Goal: Transaction & Acquisition: Purchase product/service

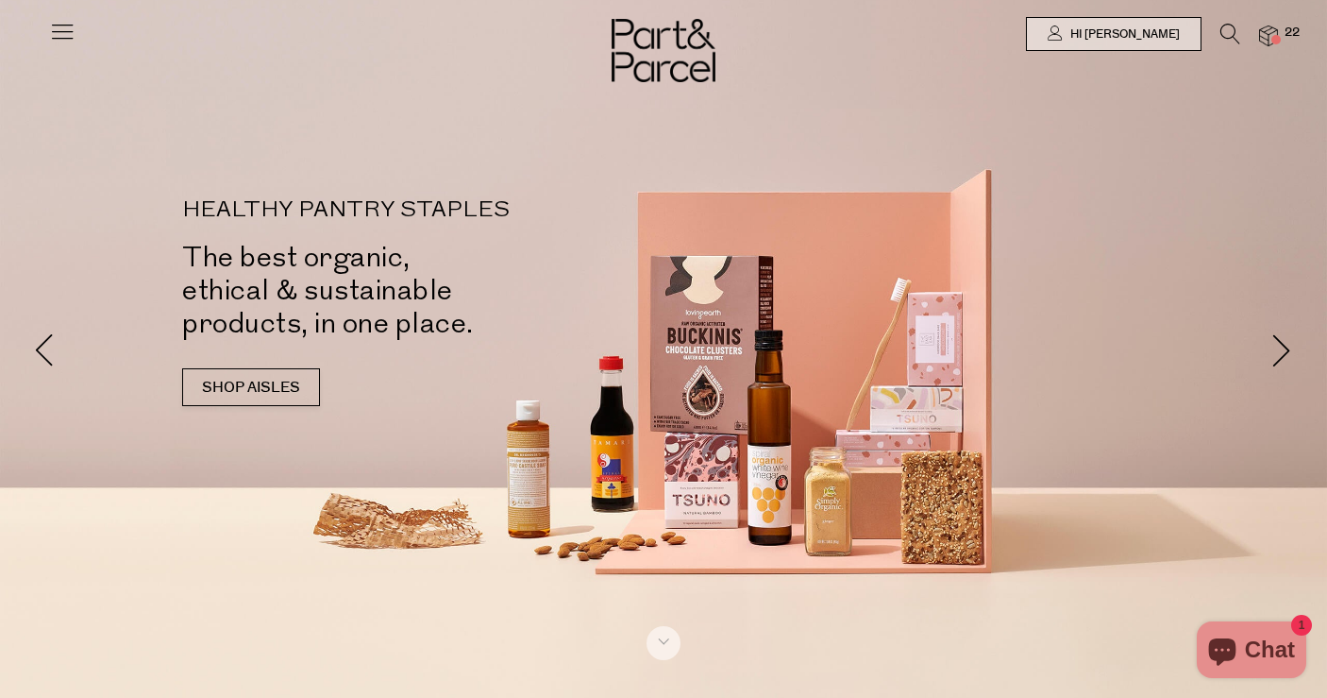
click at [1276, 36] on span at bounding box center [1276, 39] width 9 height 9
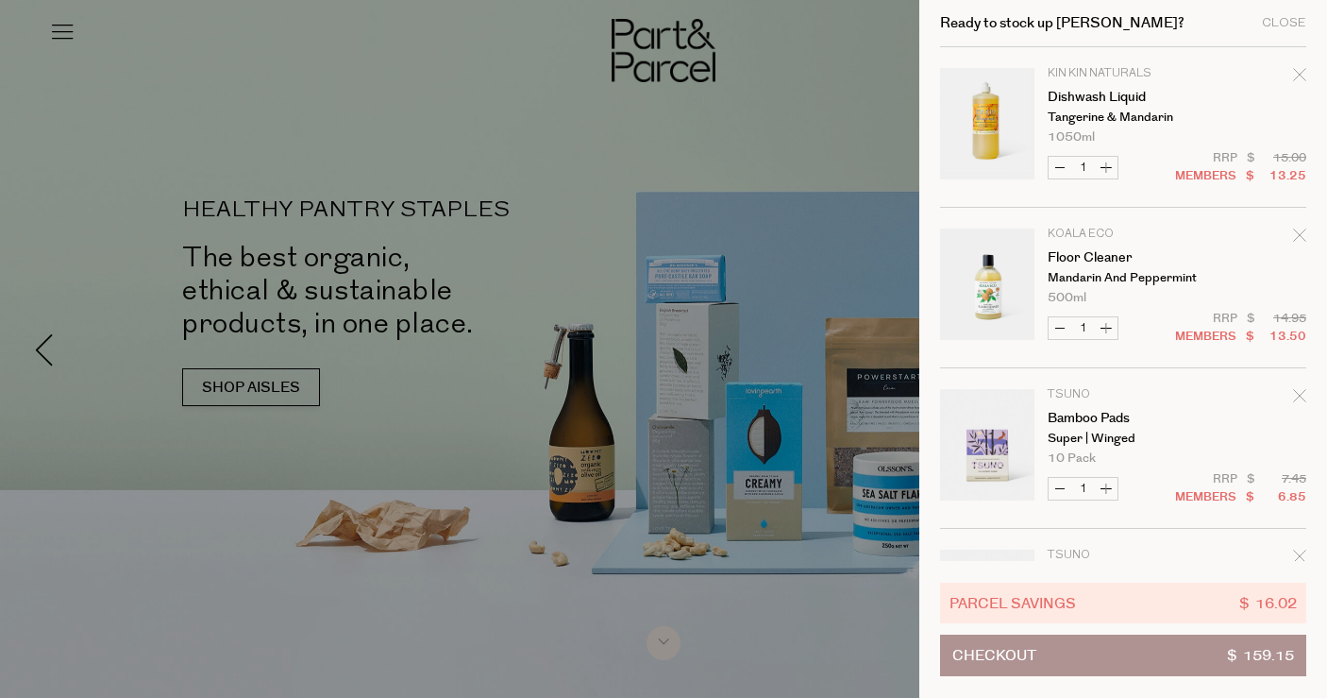
click at [1093, 232] on p "Koala Eco" at bounding box center [1121, 233] width 146 height 11
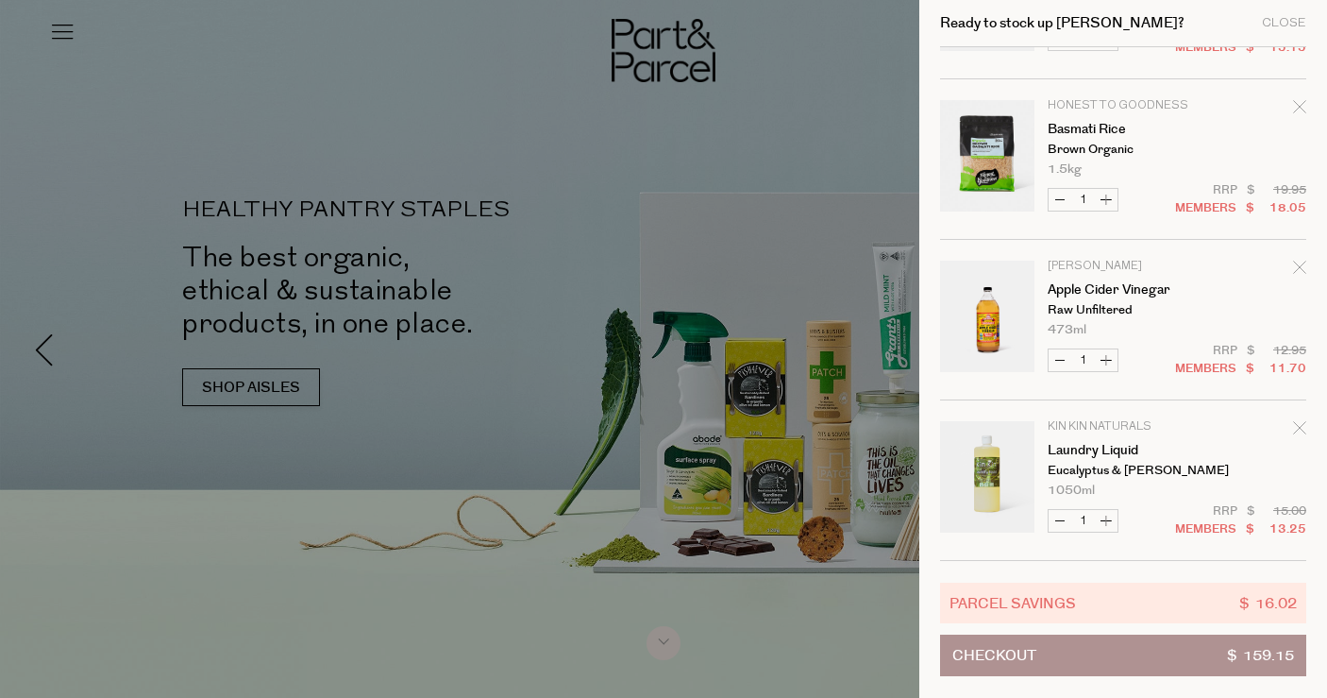
scroll to position [3017, 0]
click at [621, 325] on div at bounding box center [663, 349] width 1327 height 698
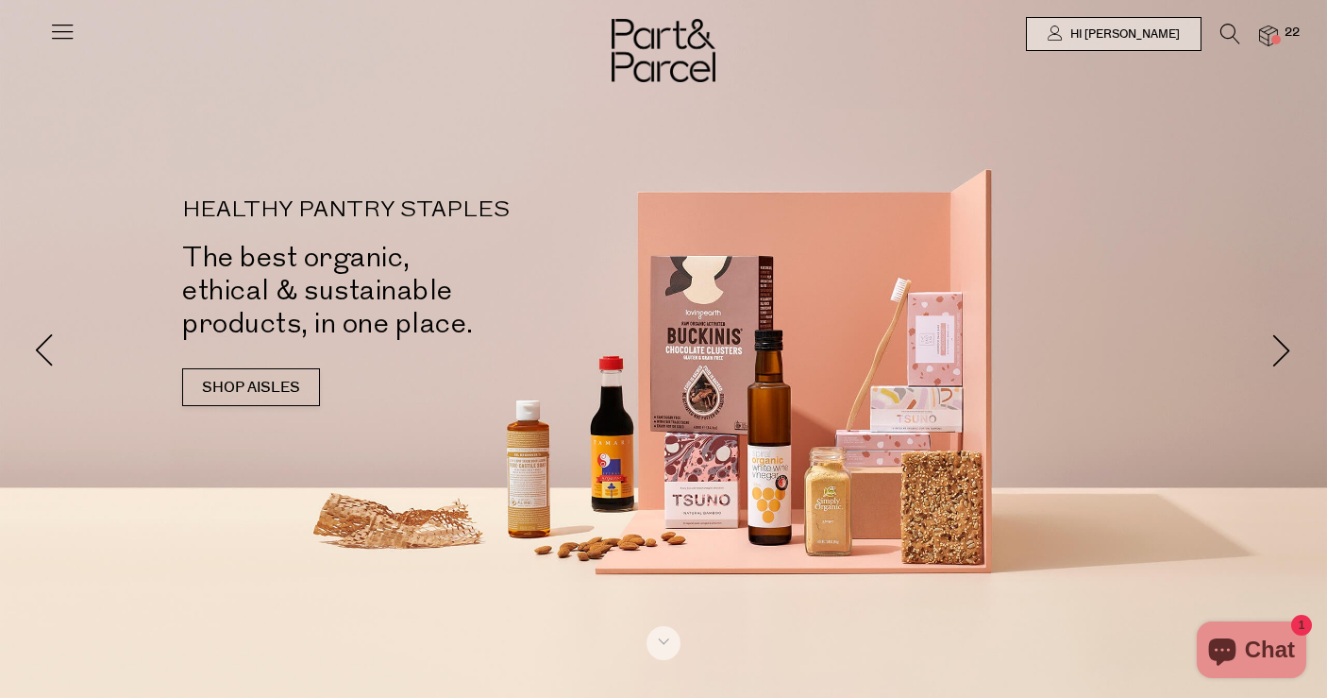
click at [55, 37] on icon at bounding box center [62, 31] width 26 height 26
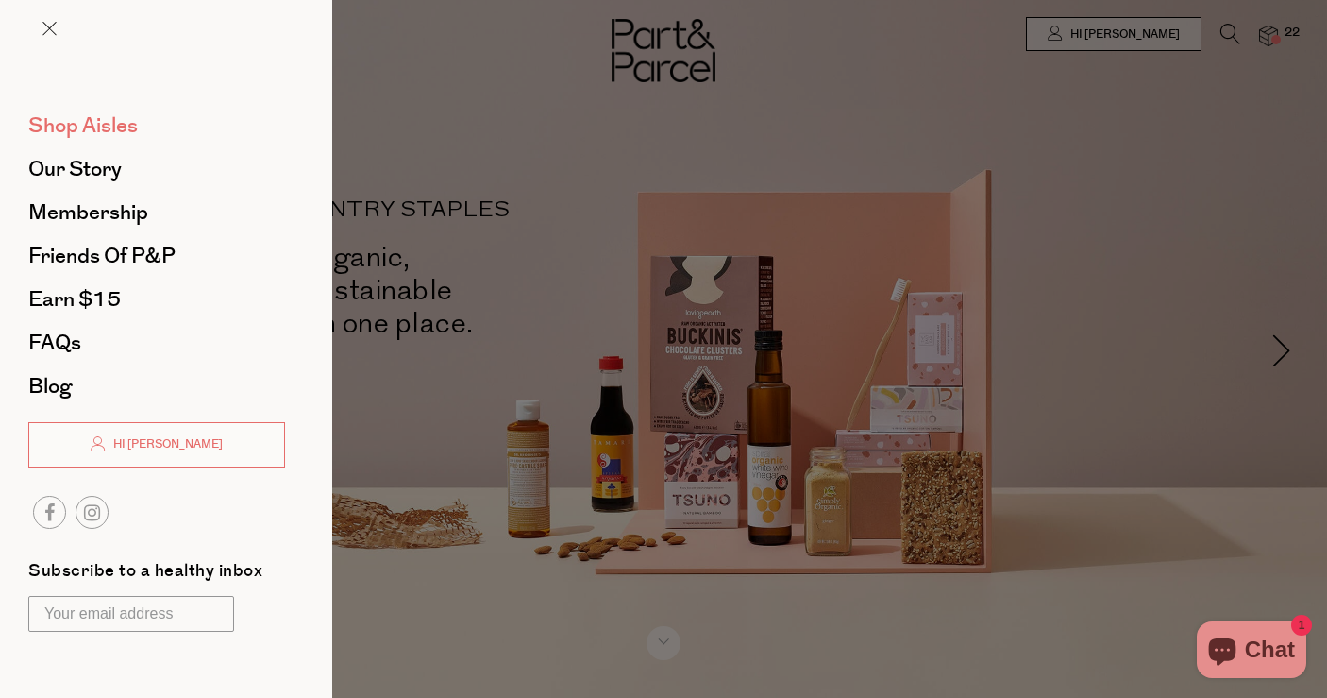
click at [76, 119] on span "Shop Aisles" at bounding box center [83, 125] width 110 height 30
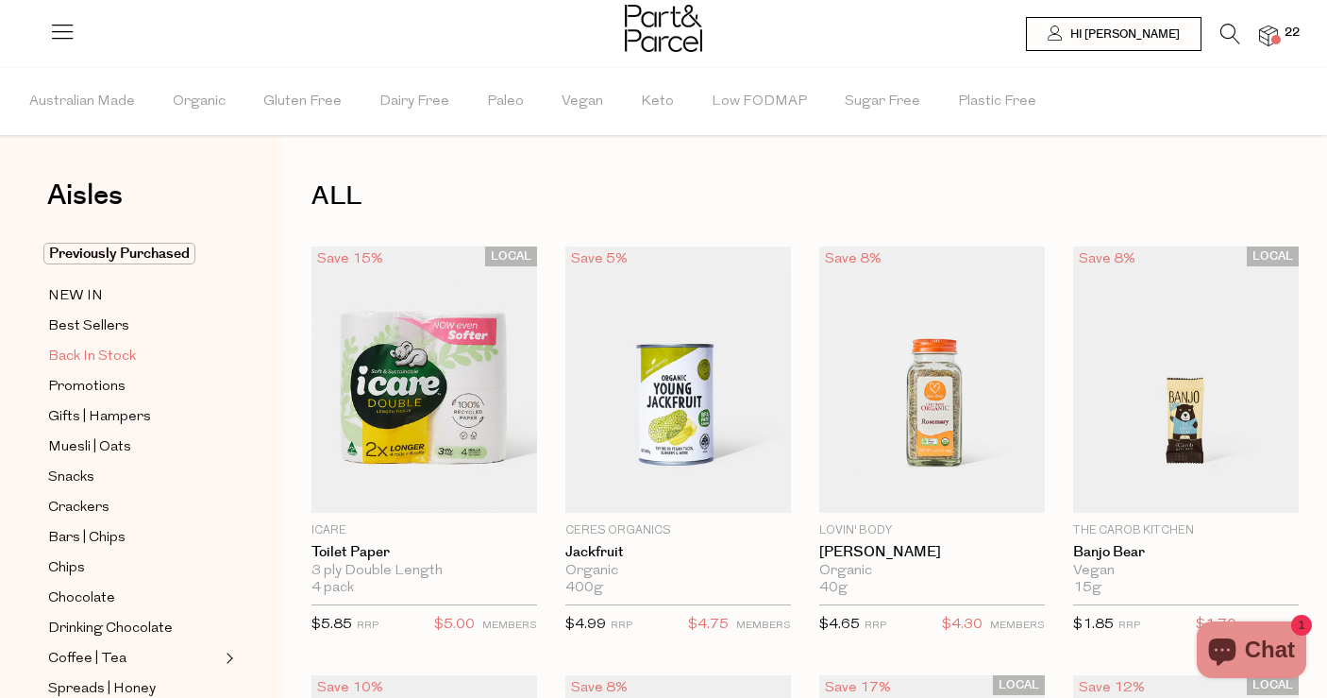
click at [104, 361] on span "Back In Stock" at bounding box center [92, 357] width 88 height 23
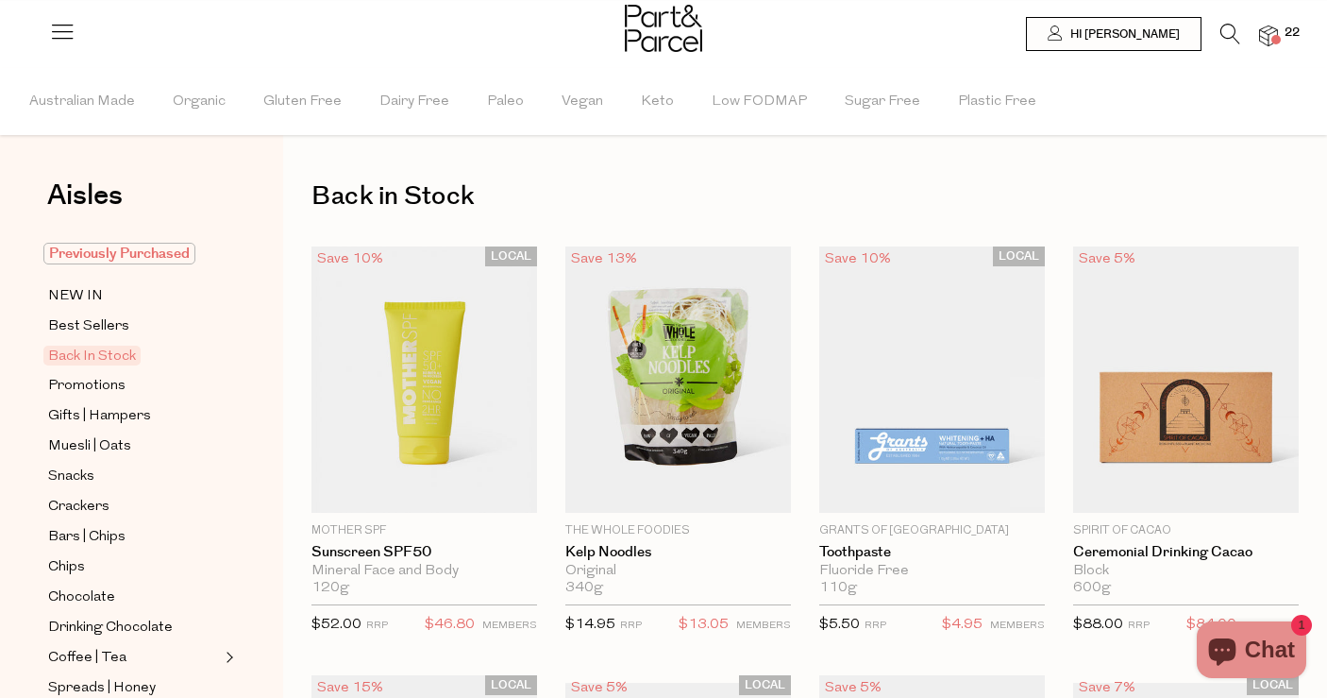
click at [142, 245] on span "Previously Purchased" at bounding box center [119, 254] width 152 height 22
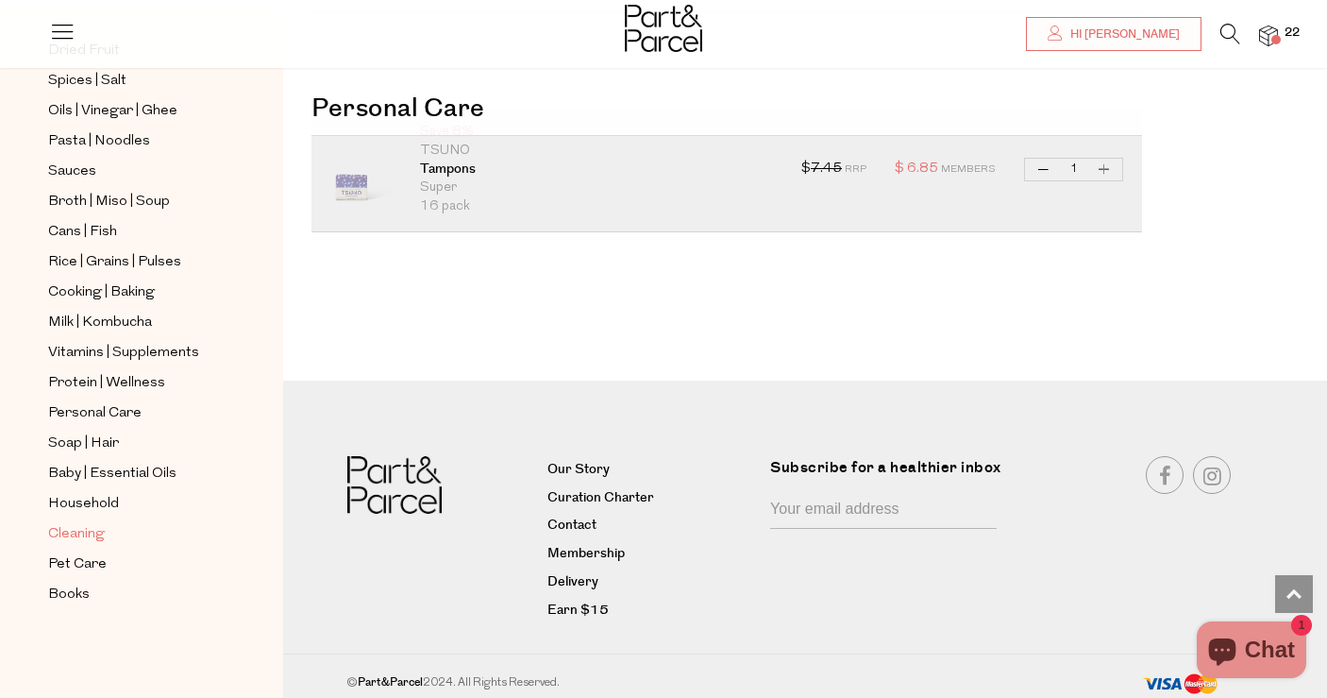
scroll to position [576, 0]
click at [87, 526] on span "Cleaning" at bounding box center [76, 534] width 57 height 23
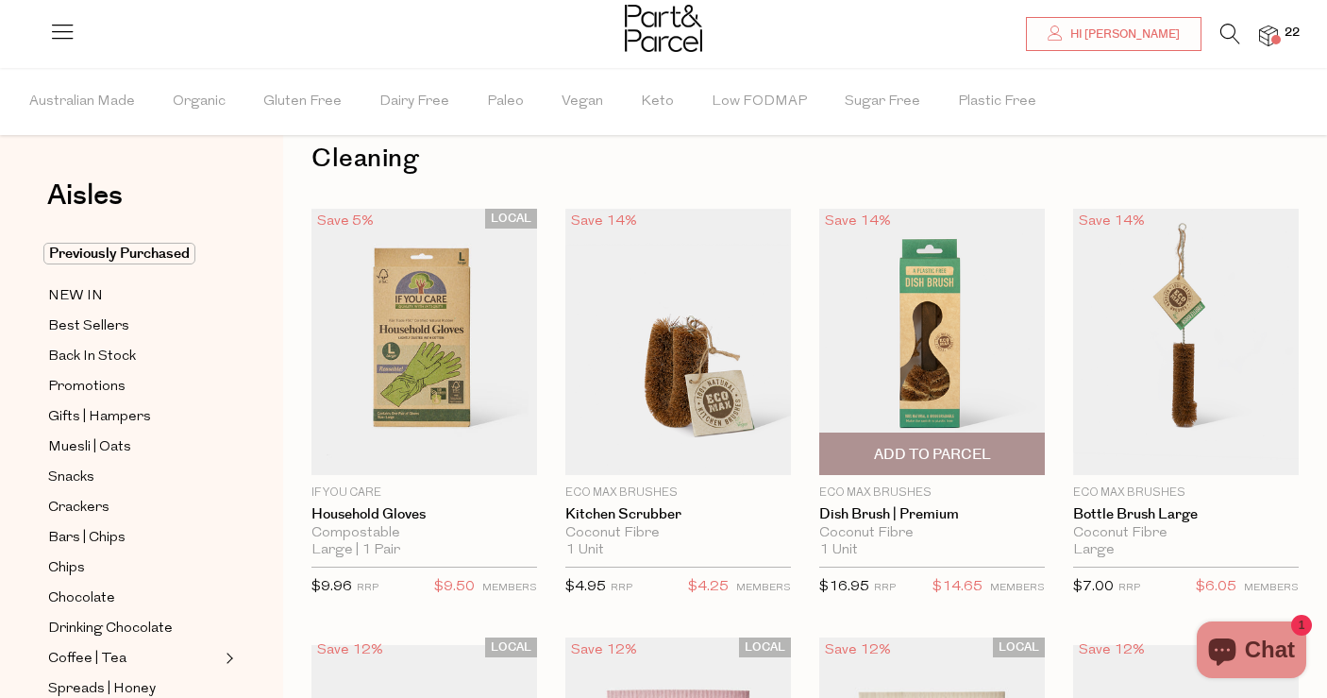
scroll to position [42, 0]
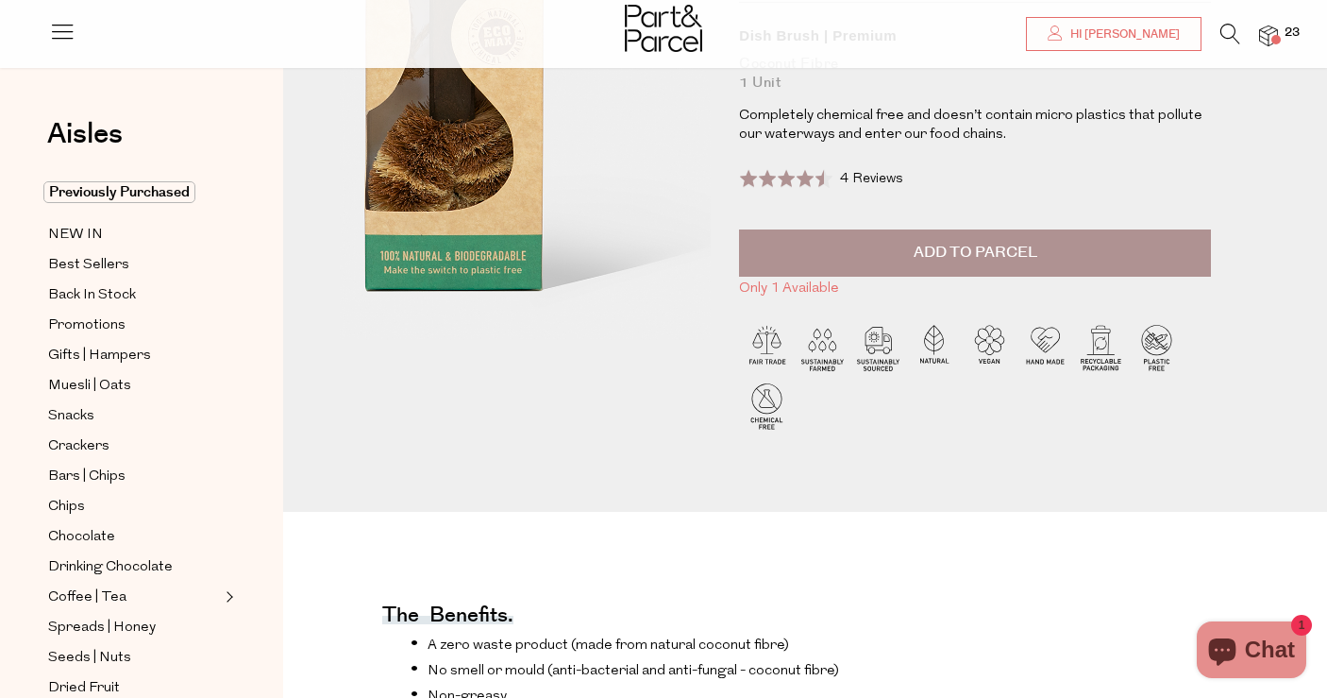
scroll to position [205, 0]
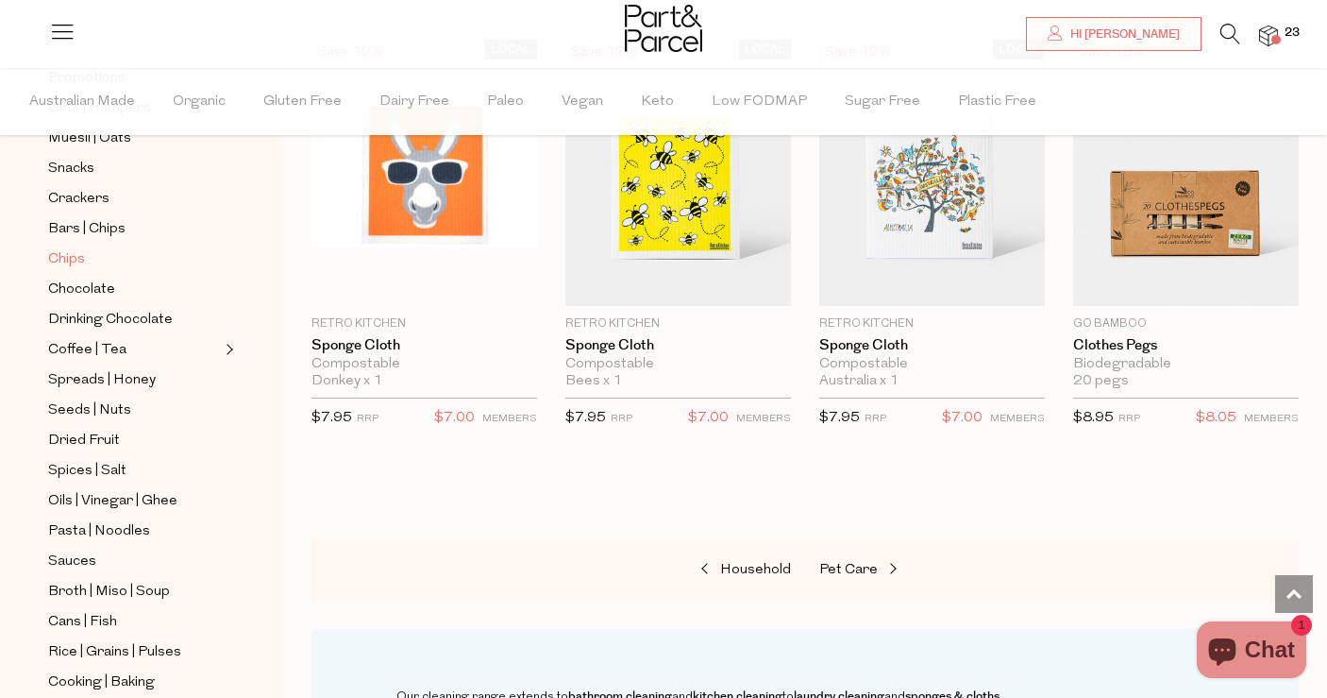
scroll to position [312, 0]
click at [127, 403] on span "Seeds | Nuts" at bounding box center [89, 408] width 83 height 23
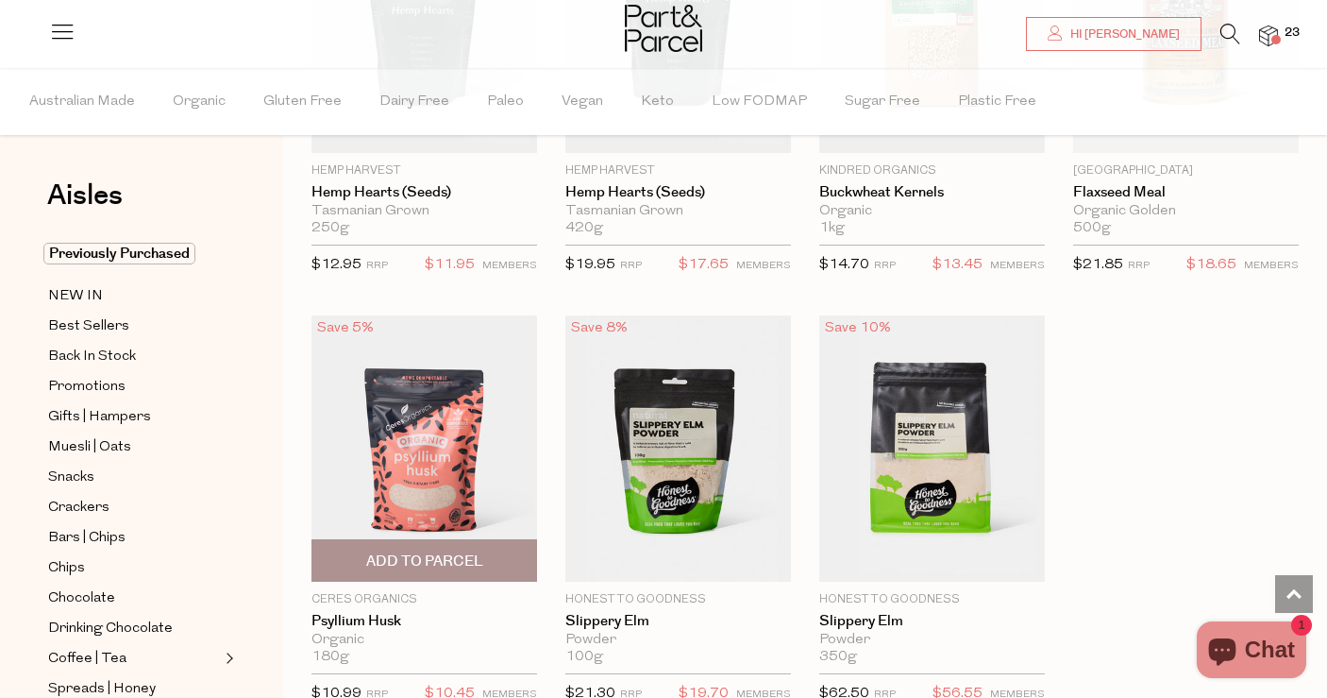
scroll to position [4812, 0]
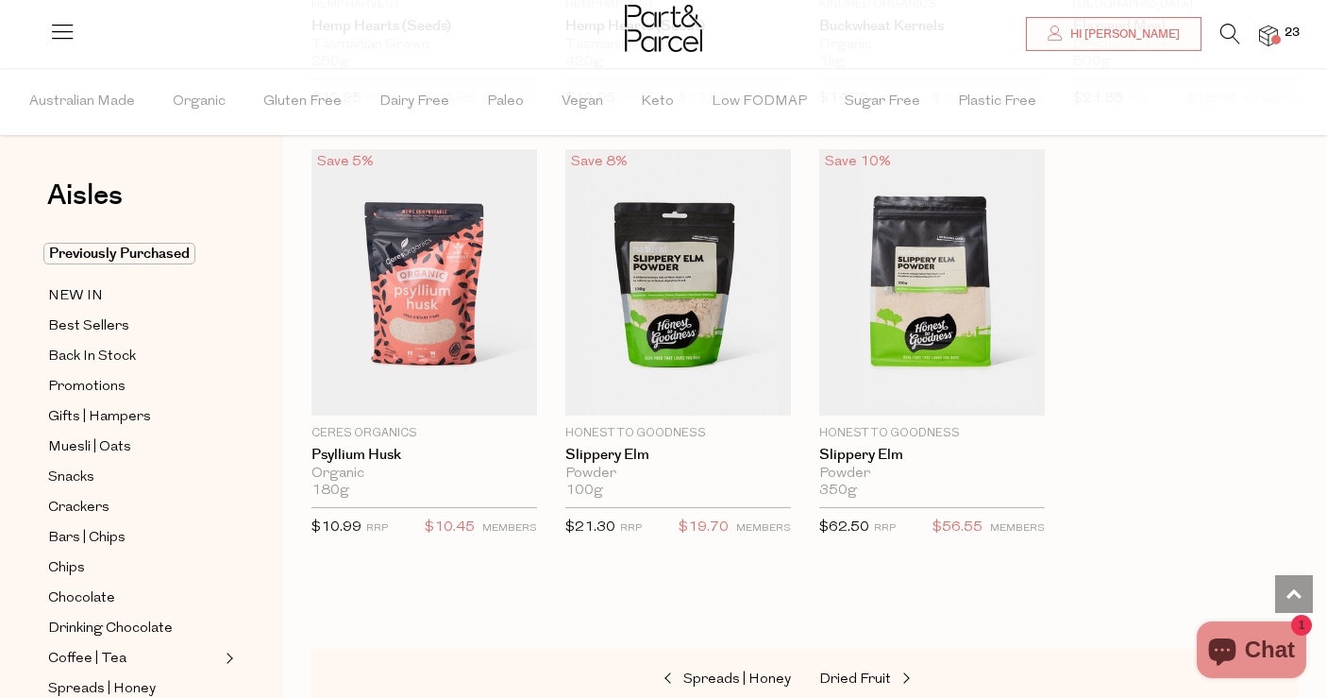
click at [1278, 34] on div "Hi [PERSON_NAME] 23" at bounding box center [663, 28] width 1229 height 57
click at [1275, 38] on span at bounding box center [1276, 39] width 9 height 9
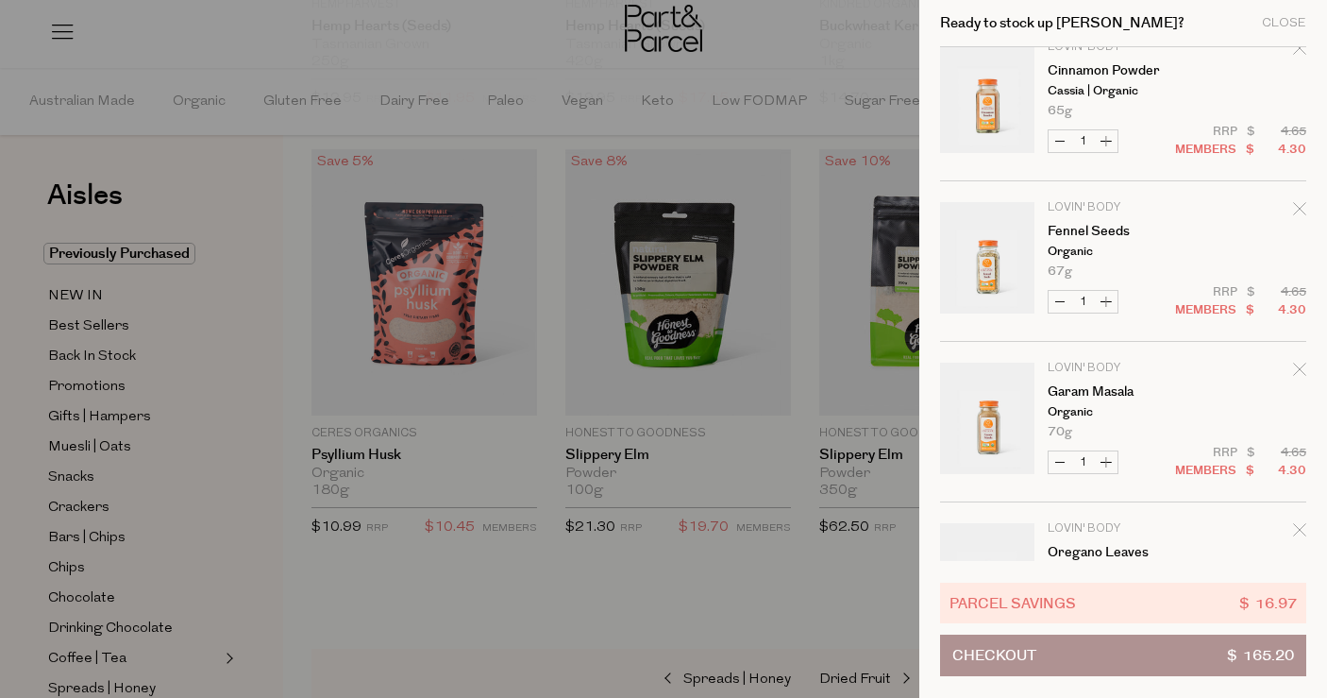
scroll to position [2099, 0]
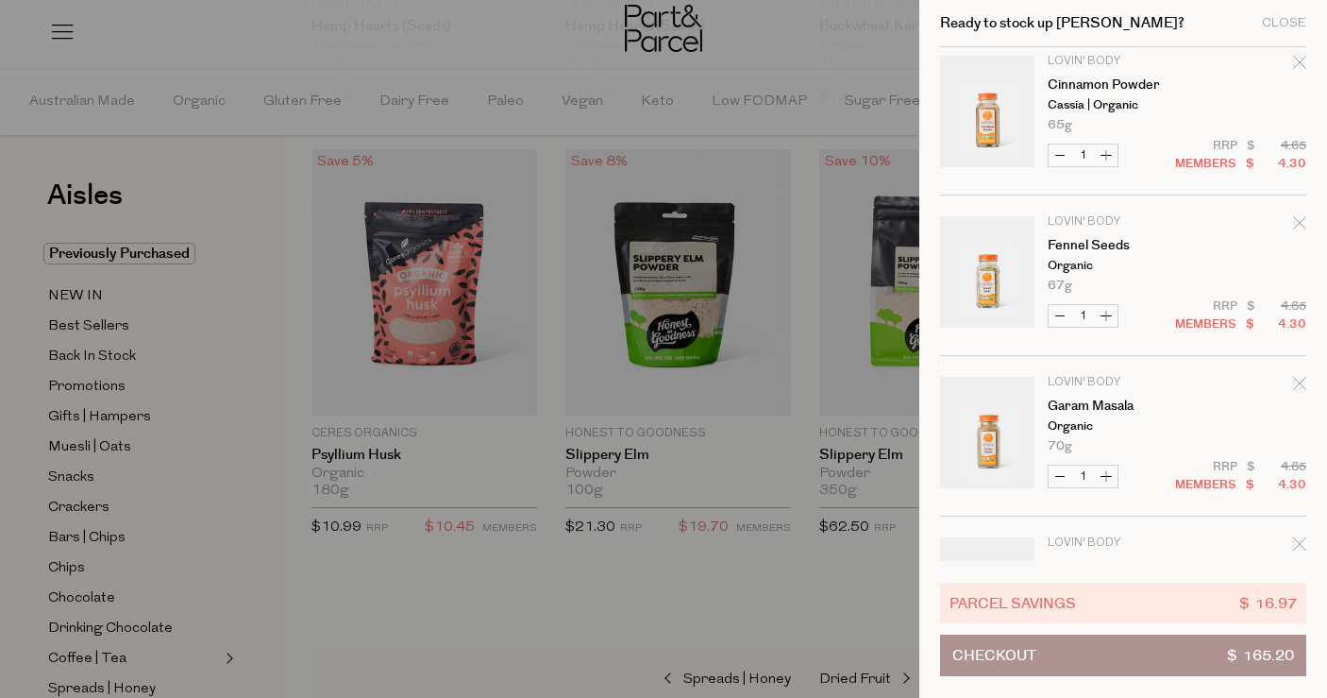
click at [1298, 228] on icon "Remove Fennel Seeds" at bounding box center [1299, 222] width 13 height 13
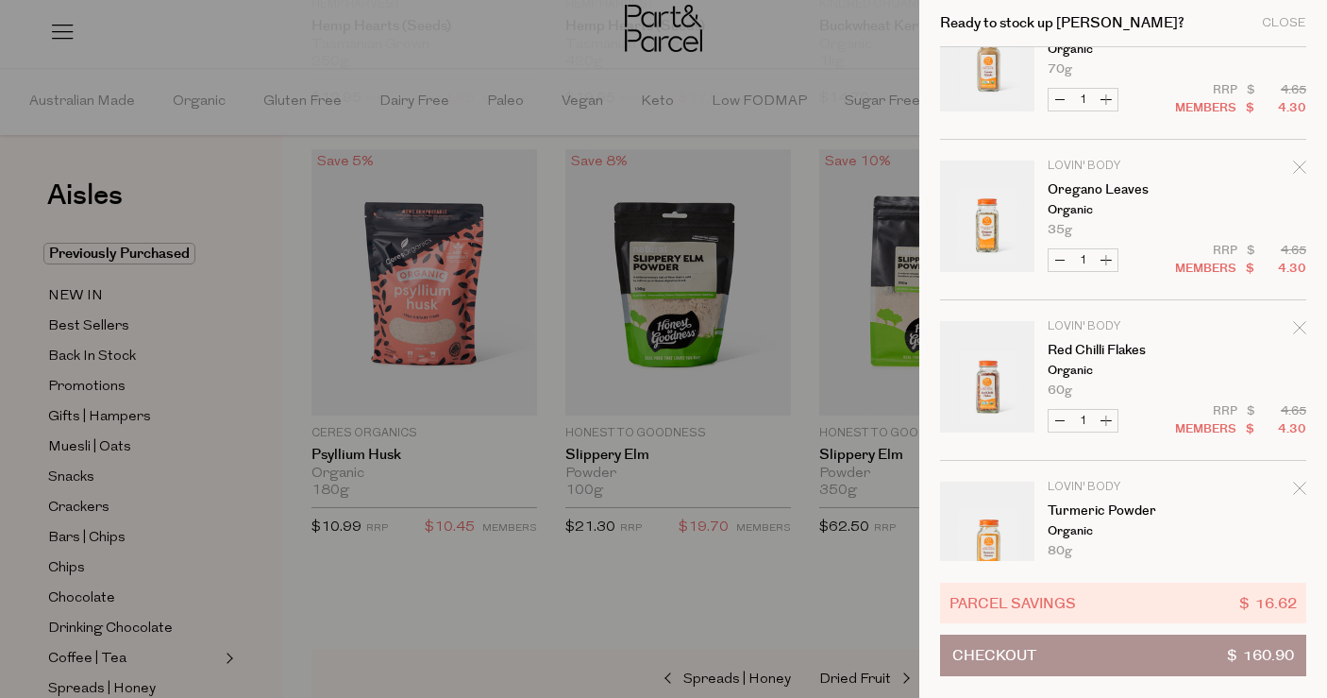
scroll to position [2328, 0]
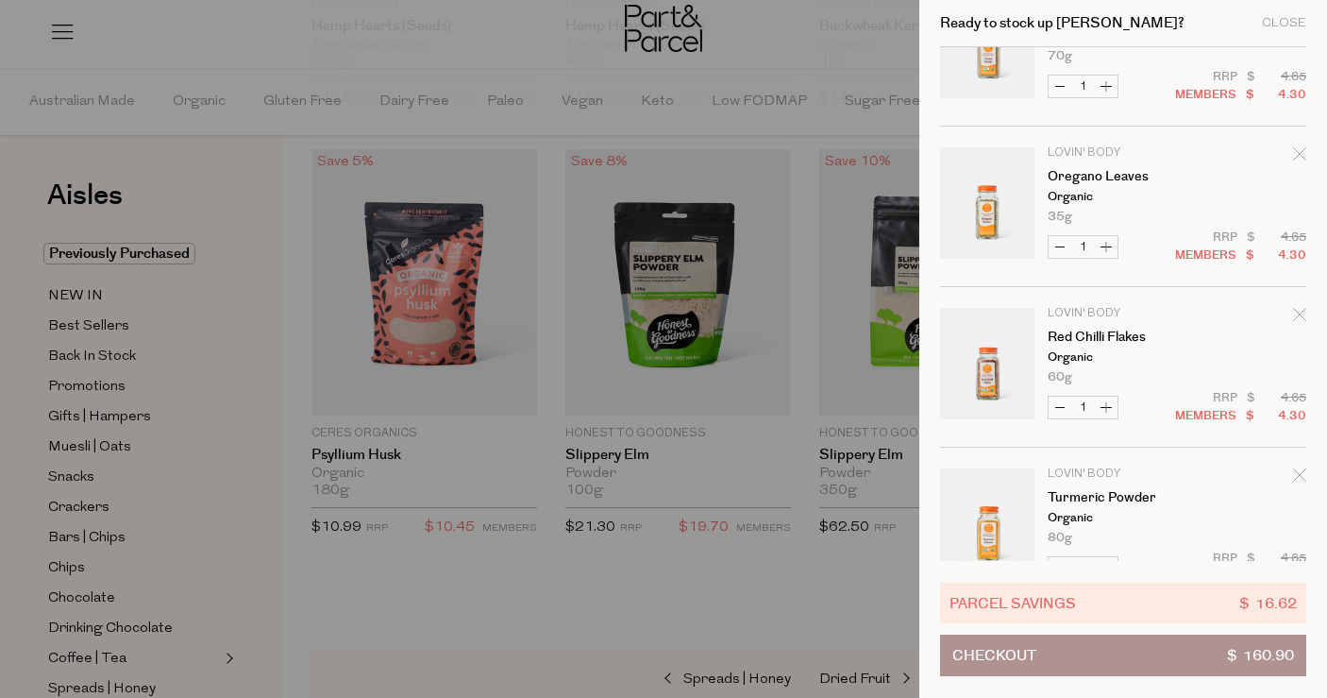
click at [1302, 317] on icon "Remove Red Chilli Flakes" at bounding box center [1299, 314] width 13 height 13
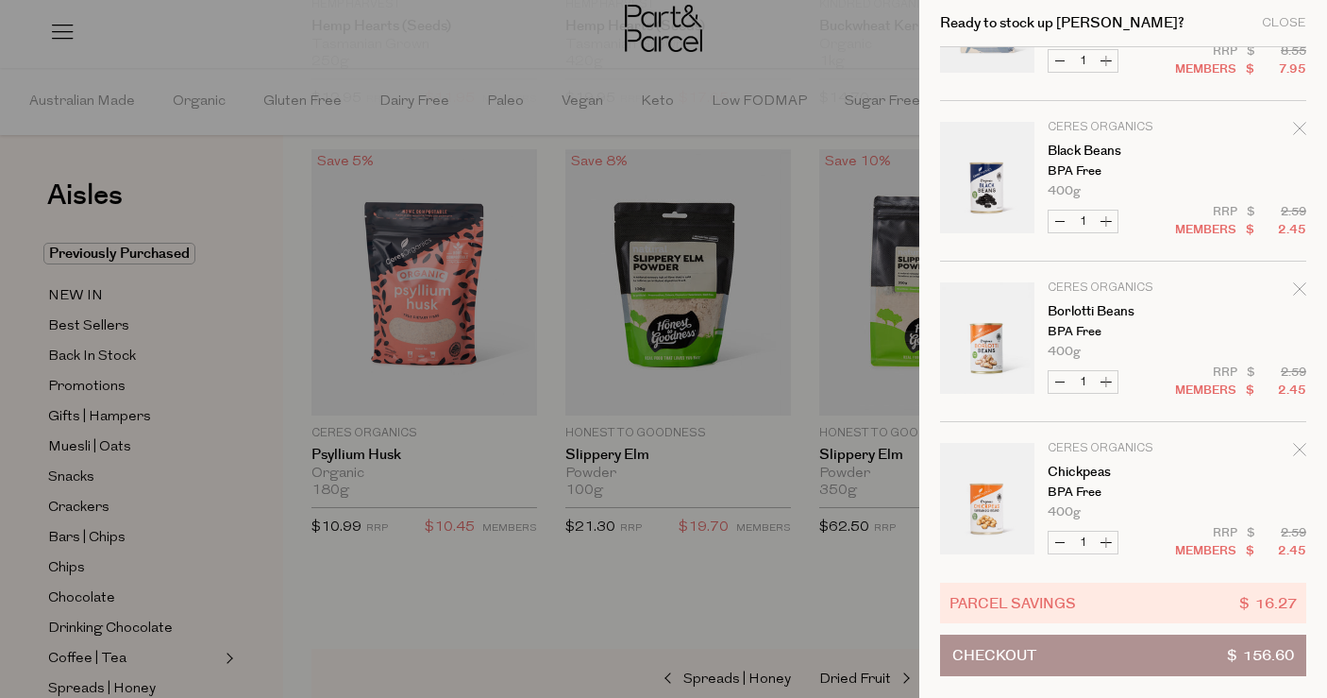
scroll to position [905, 0]
click at [1295, 288] on icon "Remove Borlotti Beans" at bounding box center [1299, 292] width 13 height 13
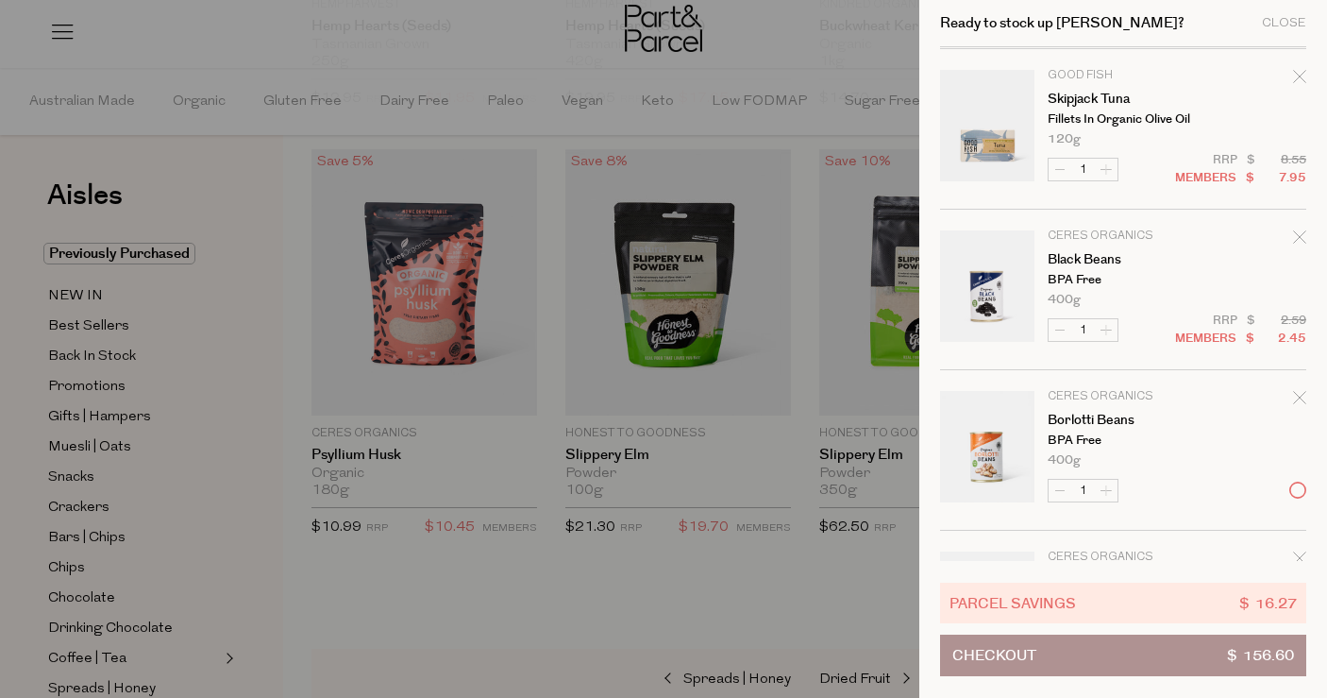
scroll to position [800, 0]
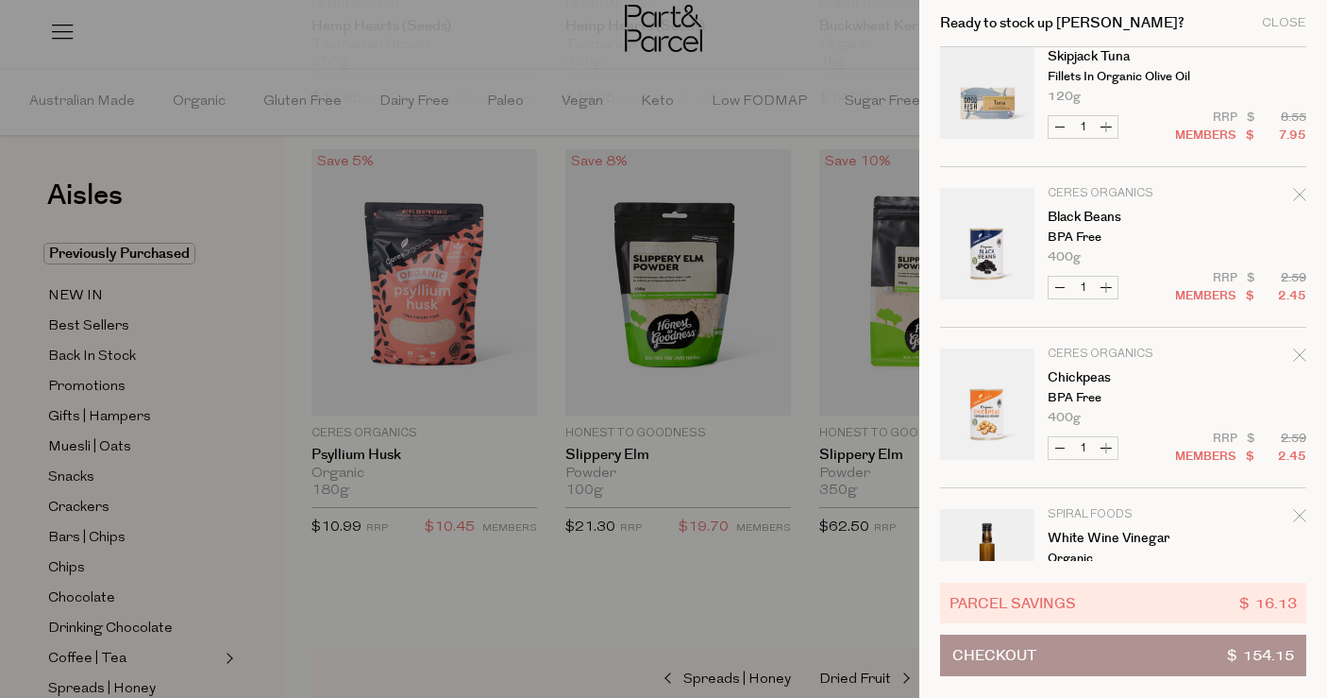
scroll to position [715, 0]
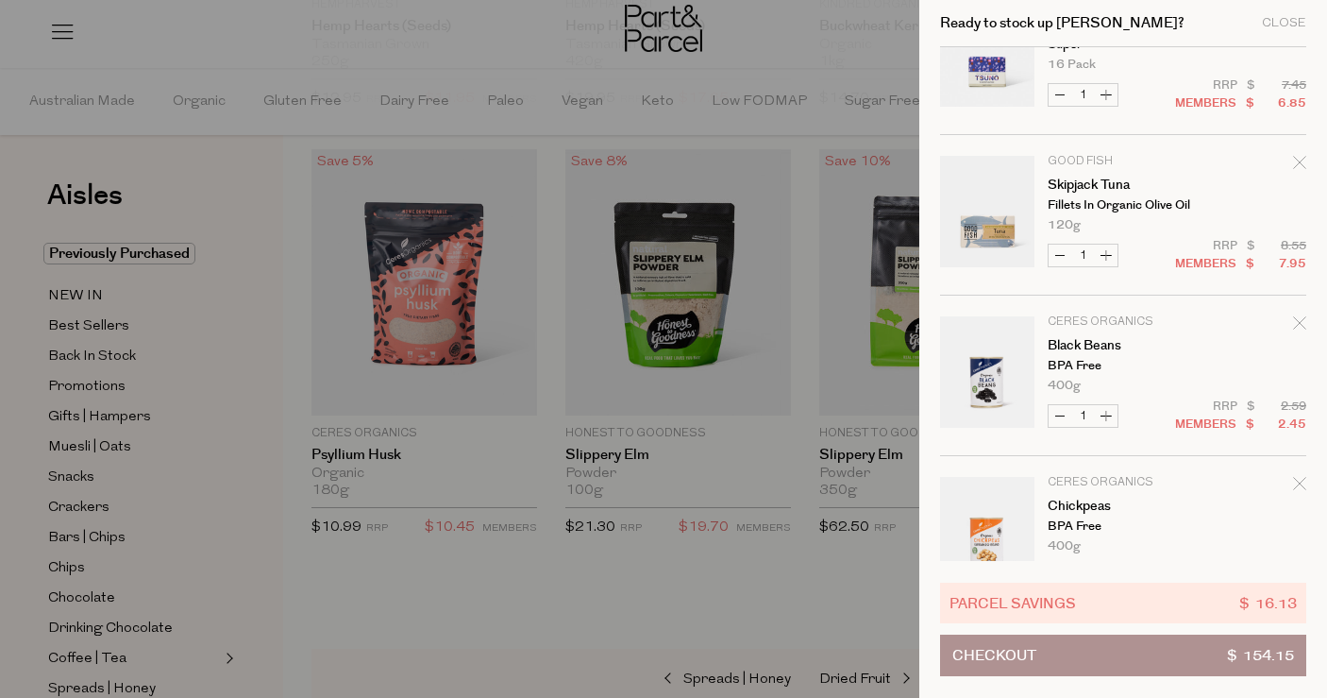
click at [1299, 157] on icon "Remove Skipjack Tuna" at bounding box center [1299, 162] width 13 height 13
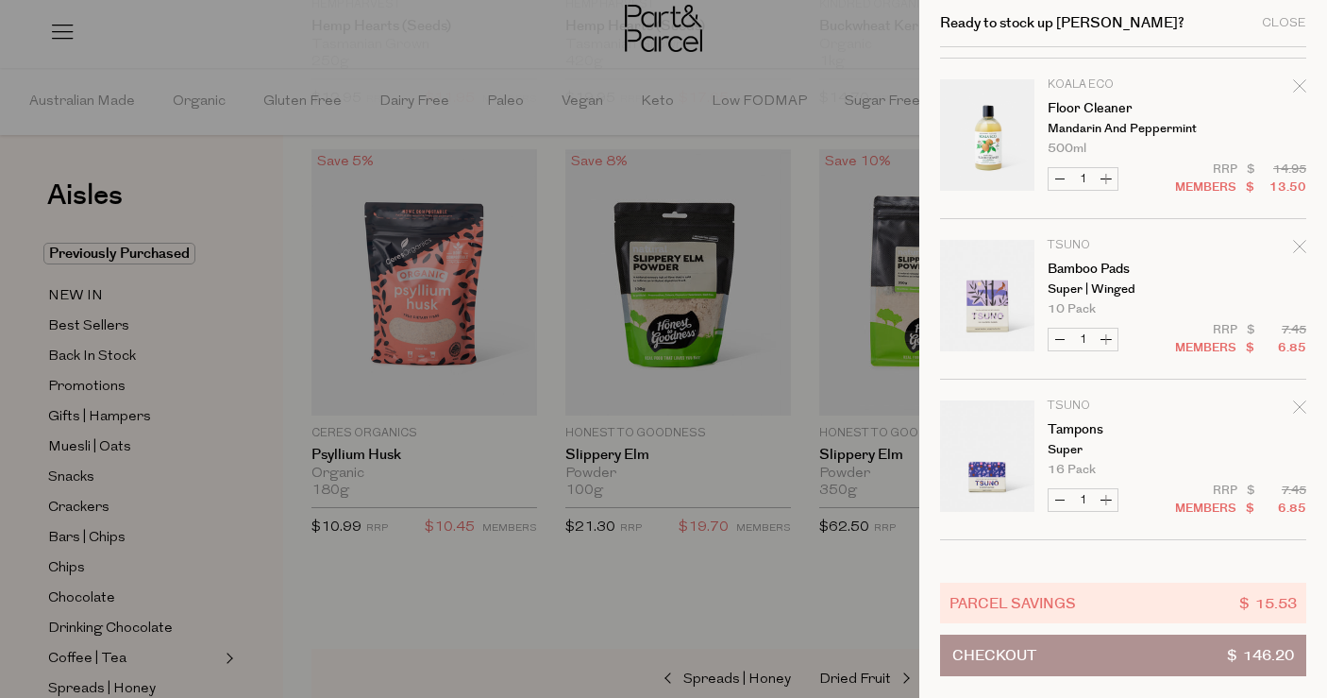
scroll to position [591, 0]
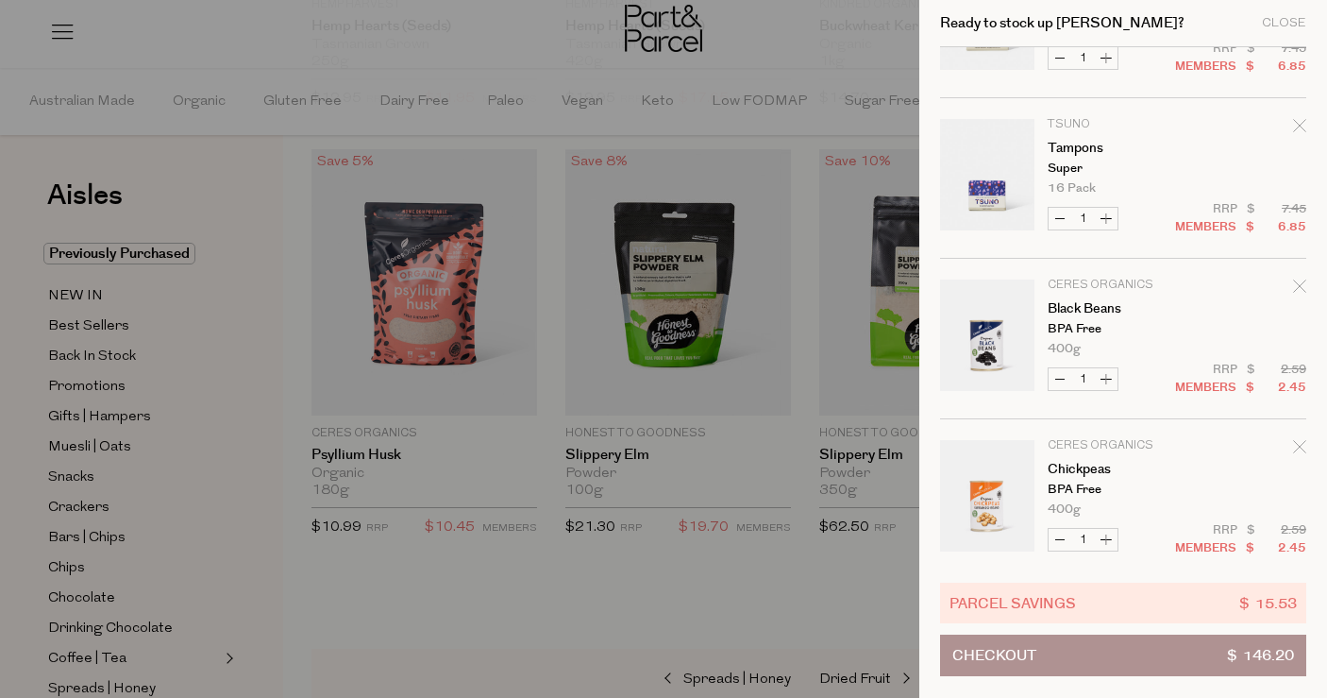
click at [1303, 288] on icon "Remove Black Beans" at bounding box center [1299, 285] width 13 height 13
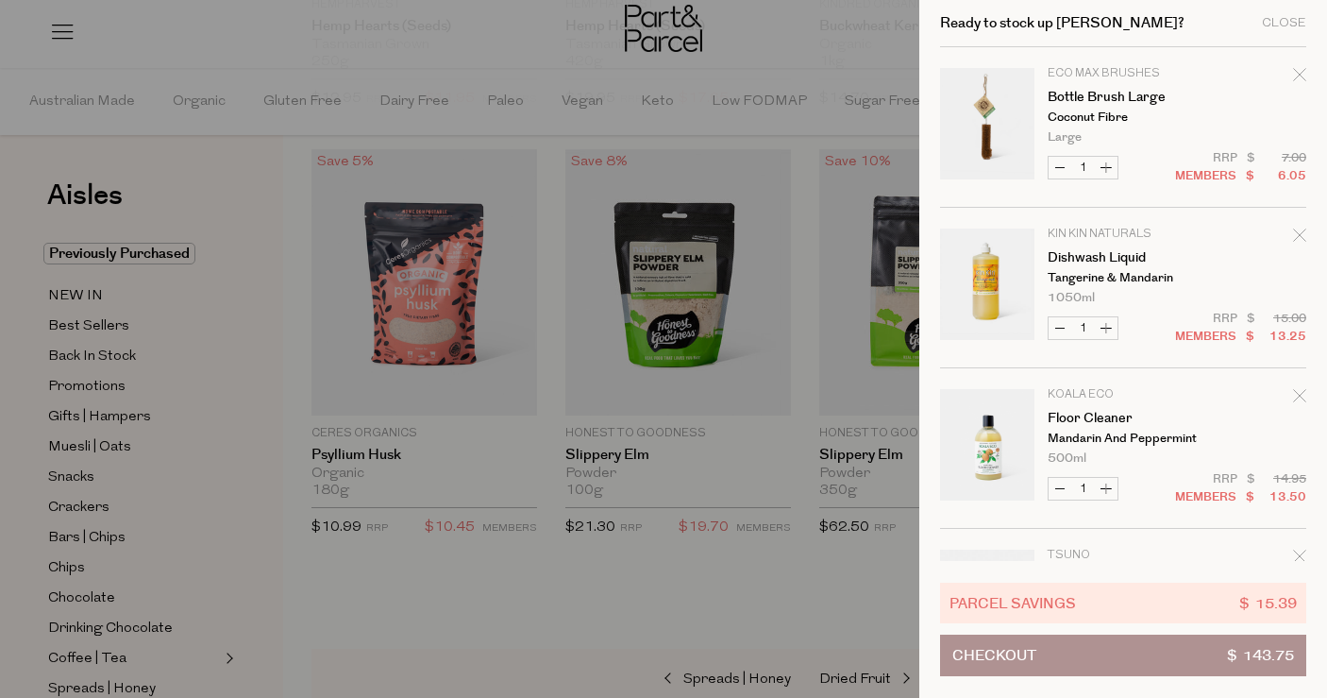
scroll to position [595, 0]
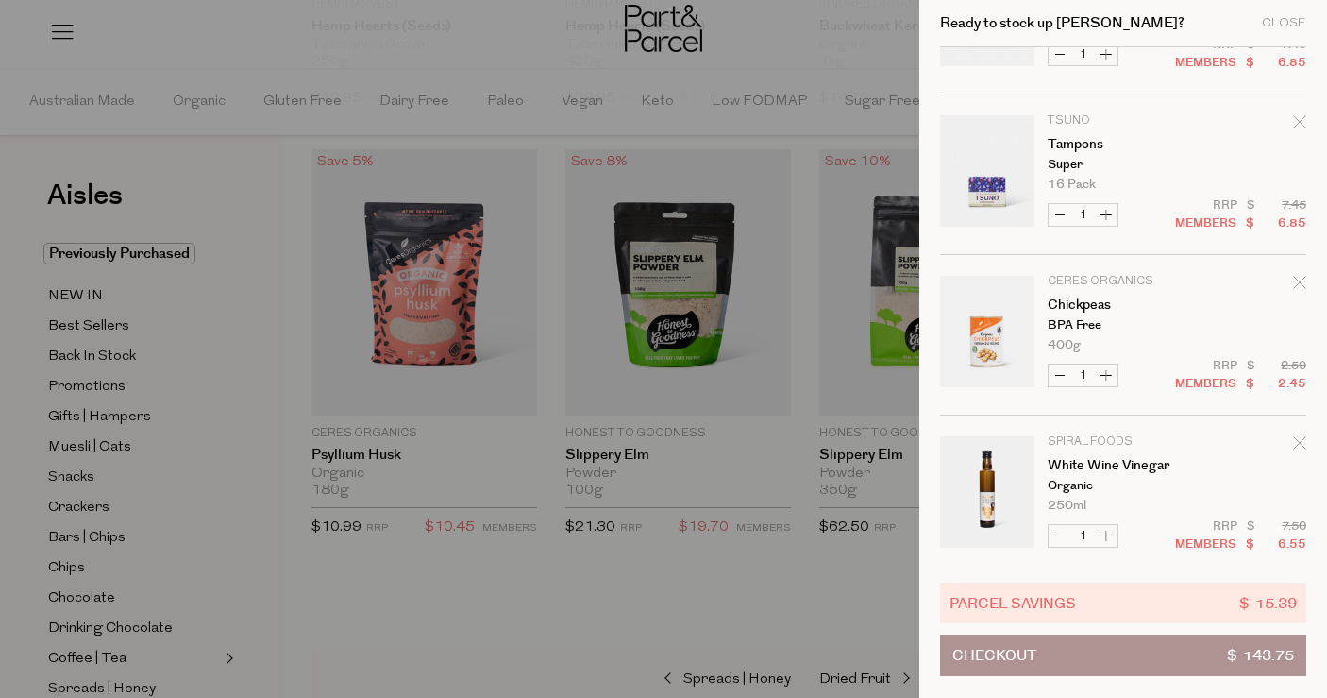
click at [1296, 277] on icon "Remove Chickpeas" at bounding box center [1299, 282] width 13 height 13
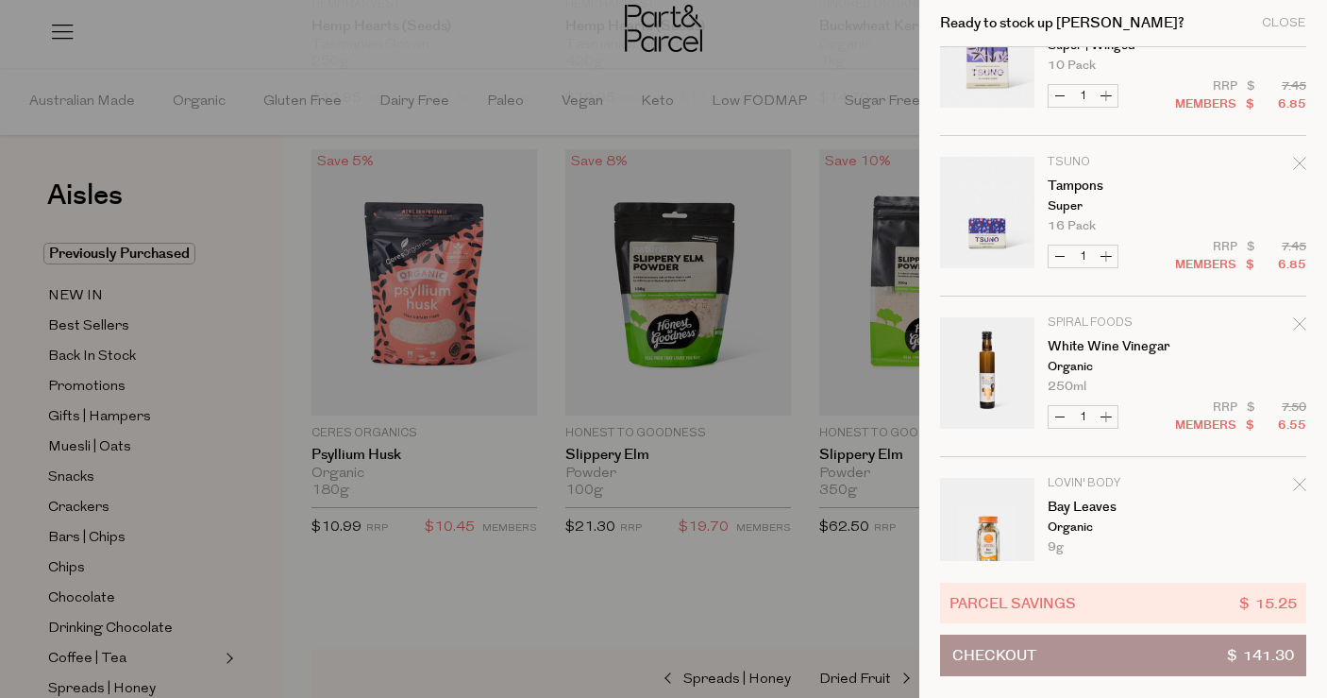
scroll to position [1232, 0]
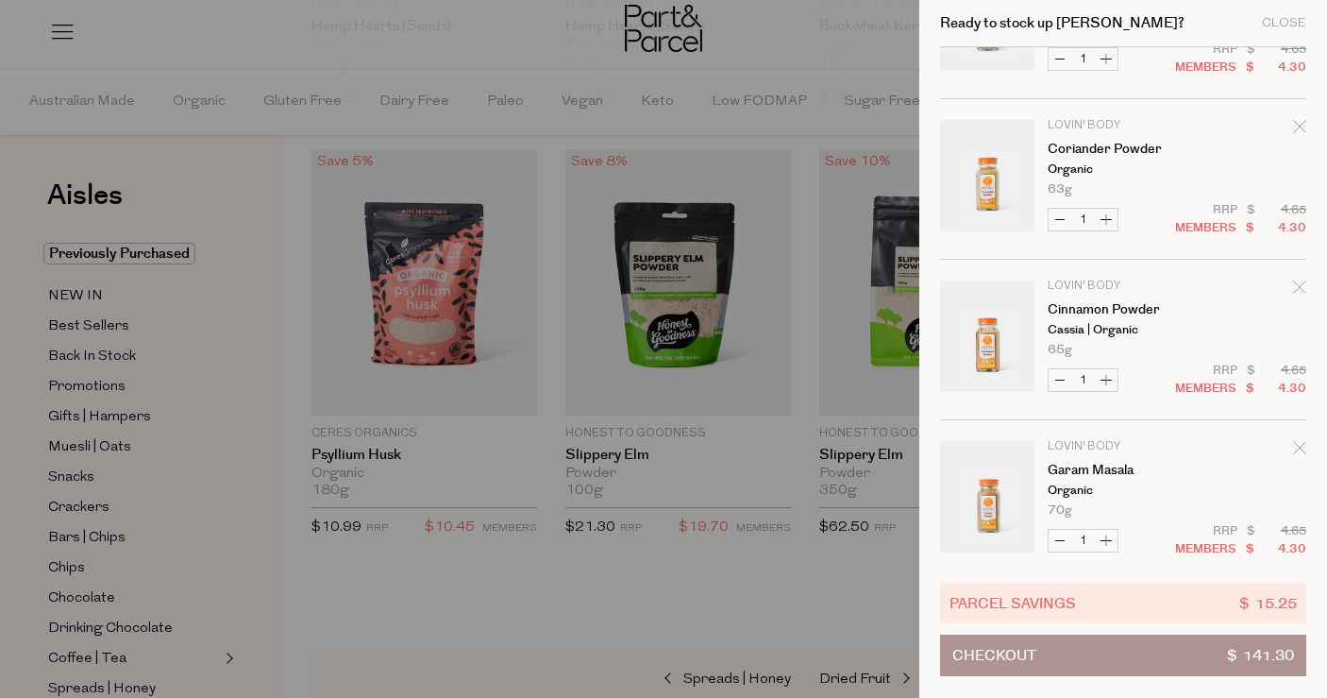
click at [1301, 294] on icon "Remove Cinnamon Powder" at bounding box center [1299, 286] width 13 height 13
click at [1299, 131] on form "Image Product Total Qty Eco Max Brushes Bottle Brush Large Coconut Fibre Large …" at bounding box center [1123, 179] width 366 height 2728
click at [1296, 126] on form "Image Product Total Qty Eco Max Brushes Bottle Brush Large Coconut Fibre Large …" at bounding box center [1123, 179] width 366 height 2728
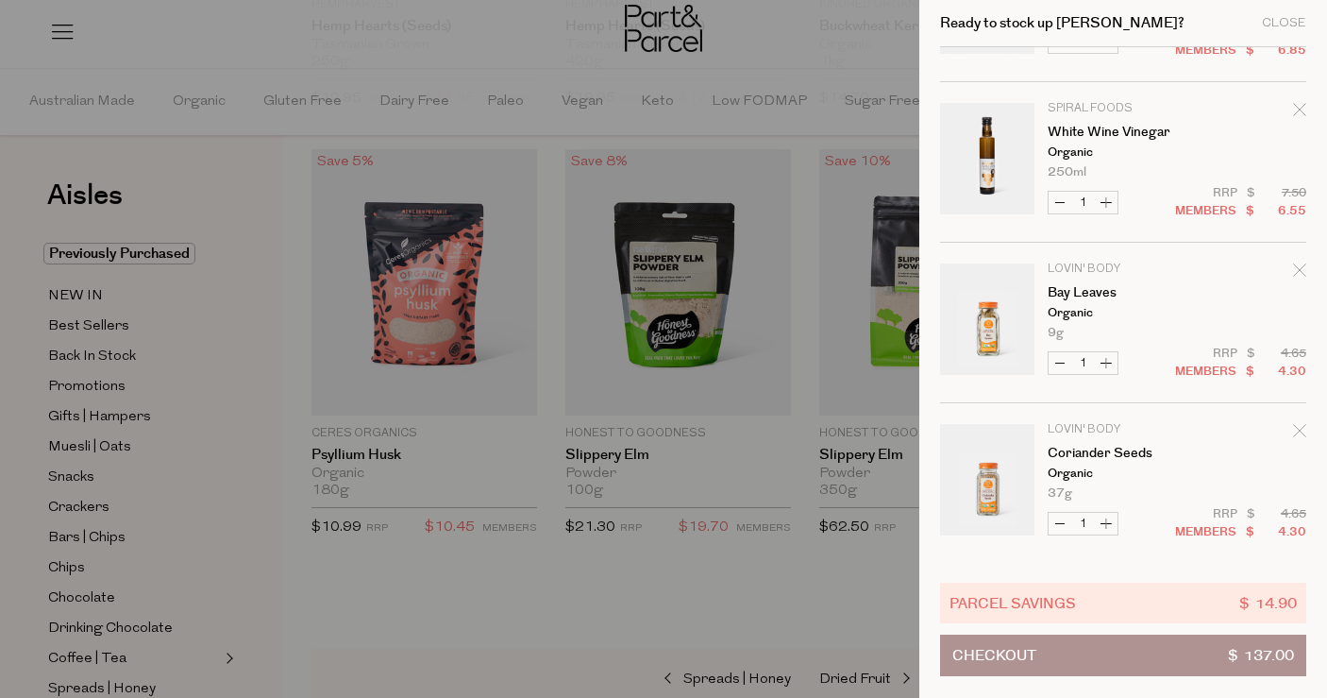
scroll to position [769, 0]
click at [1296, 270] on icon "Remove Bay Leaves" at bounding box center [1299, 268] width 13 height 13
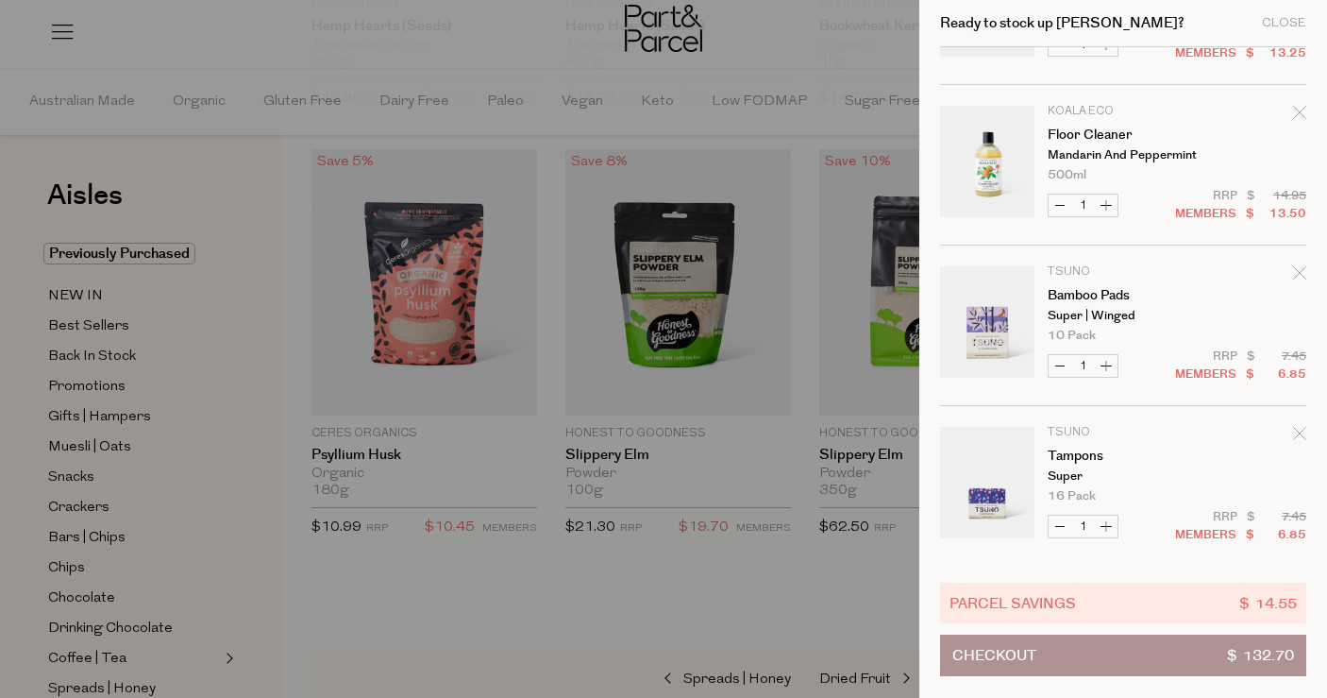
scroll to position [305, 0]
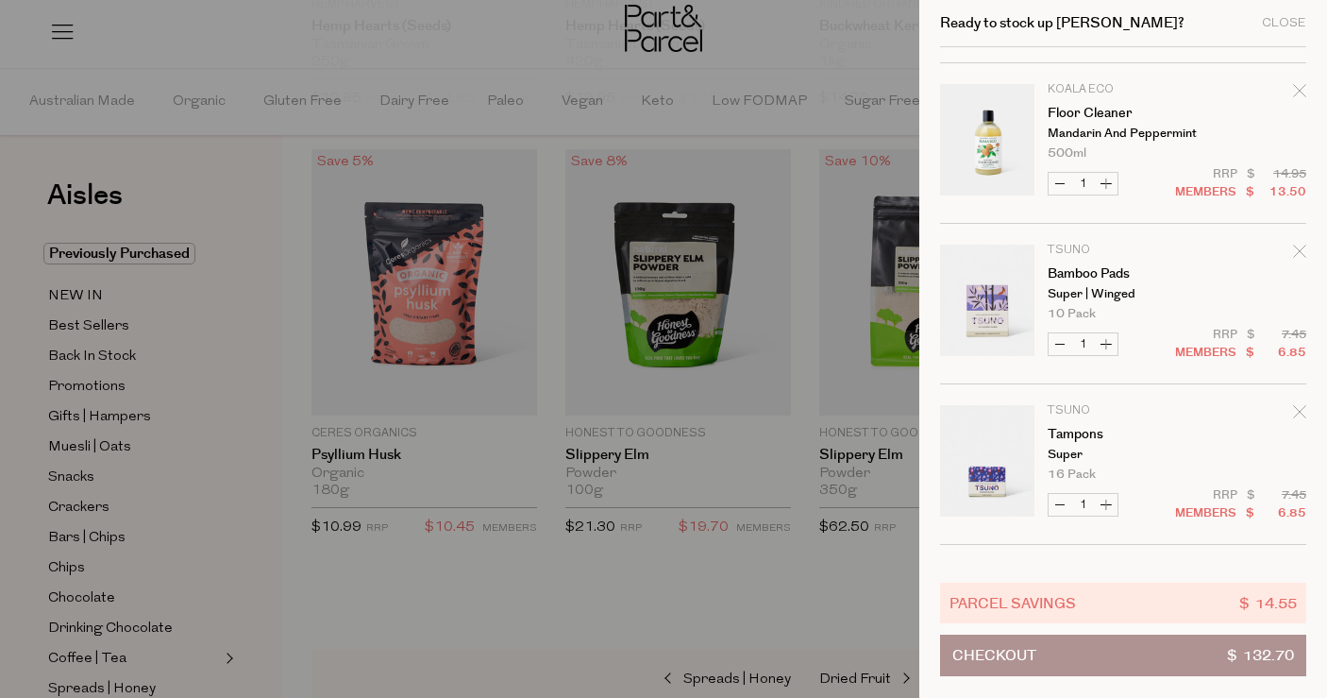
click at [1296, 248] on icon "Remove Bamboo Pads" at bounding box center [1299, 251] width 13 height 13
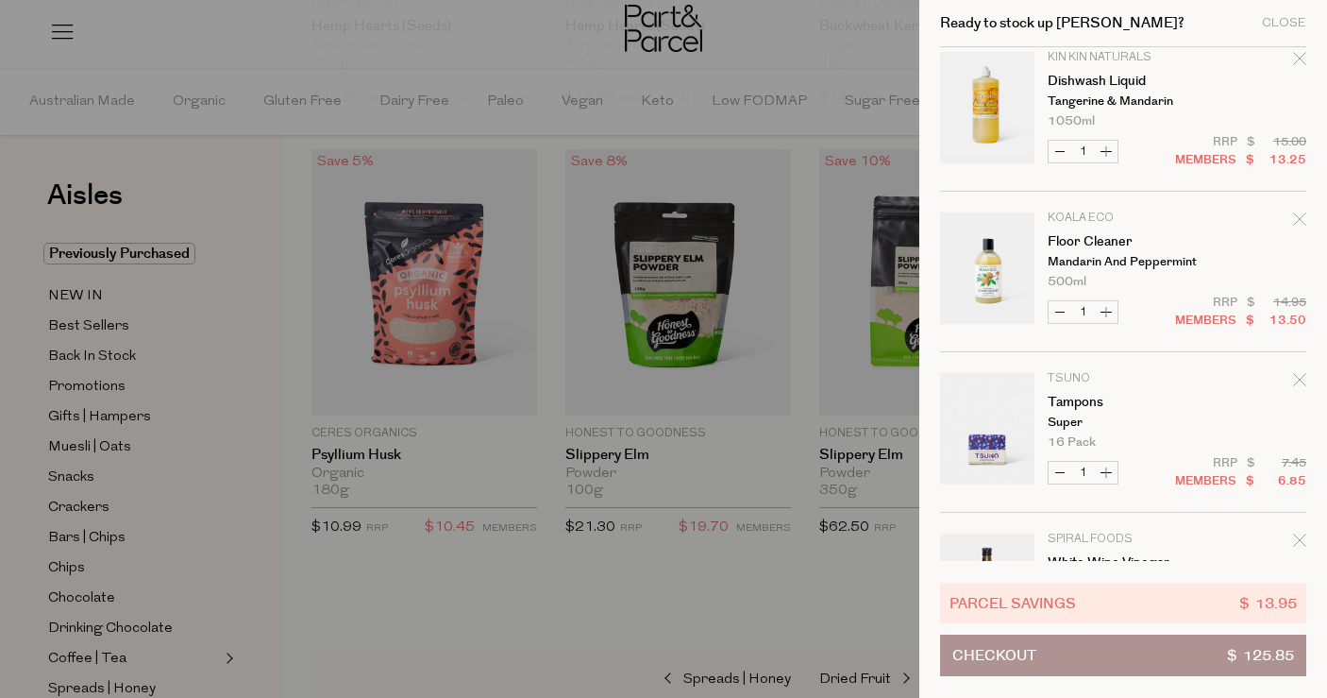
scroll to position [177, 0]
click at [1294, 374] on icon "Remove Tampons" at bounding box center [1299, 378] width 13 height 13
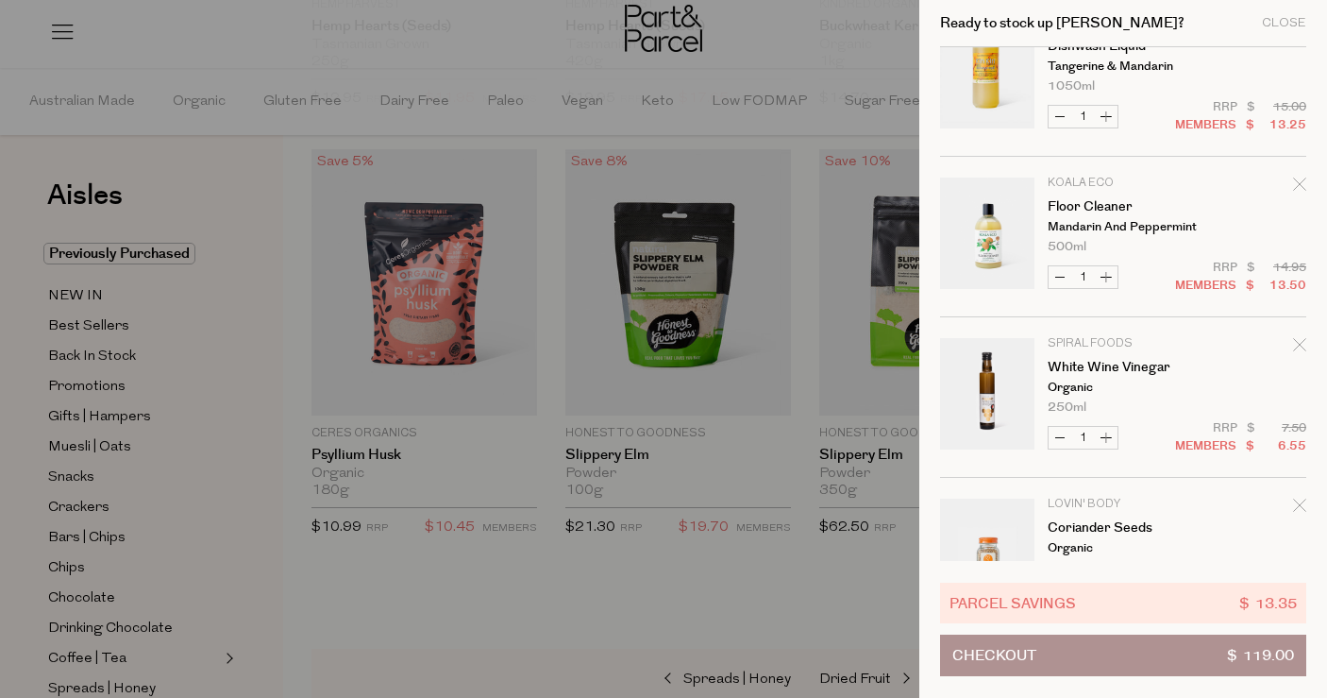
scroll to position [213, 0]
click at [1295, 348] on icon "Remove White Wine Vinegar" at bounding box center [1299, 342] width 13 height 13
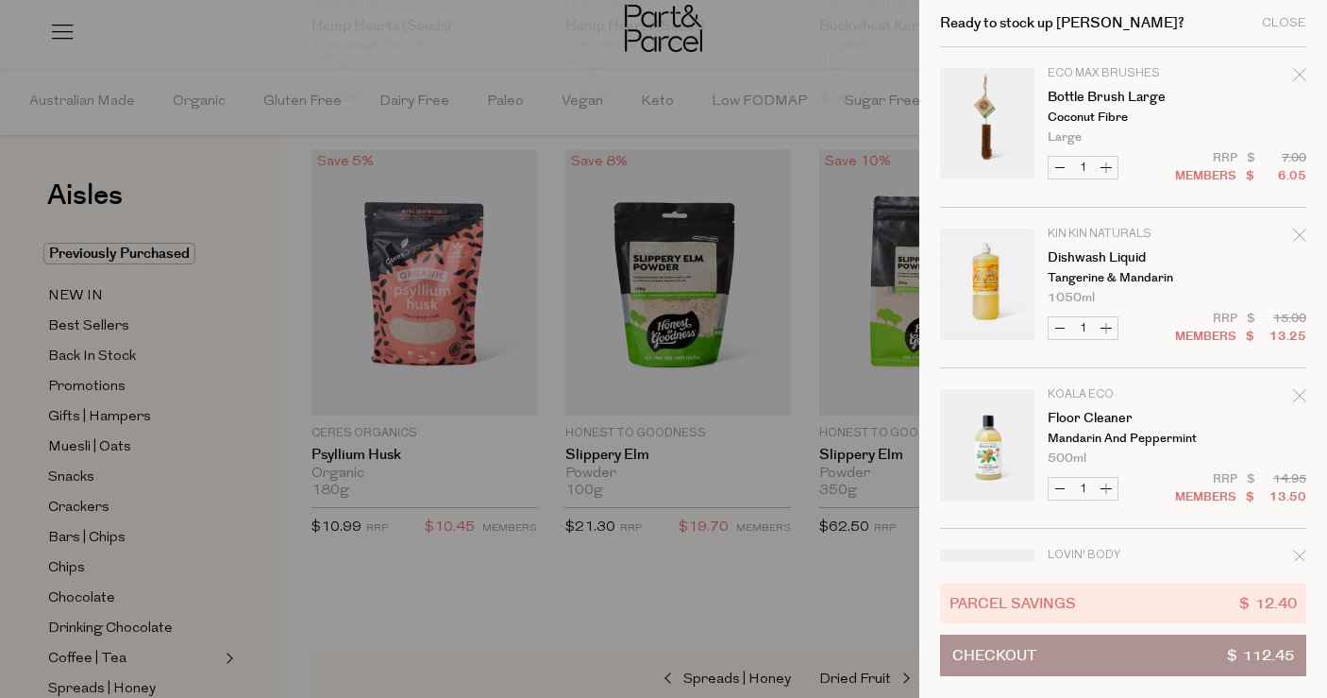
scroll to position [326, 0]
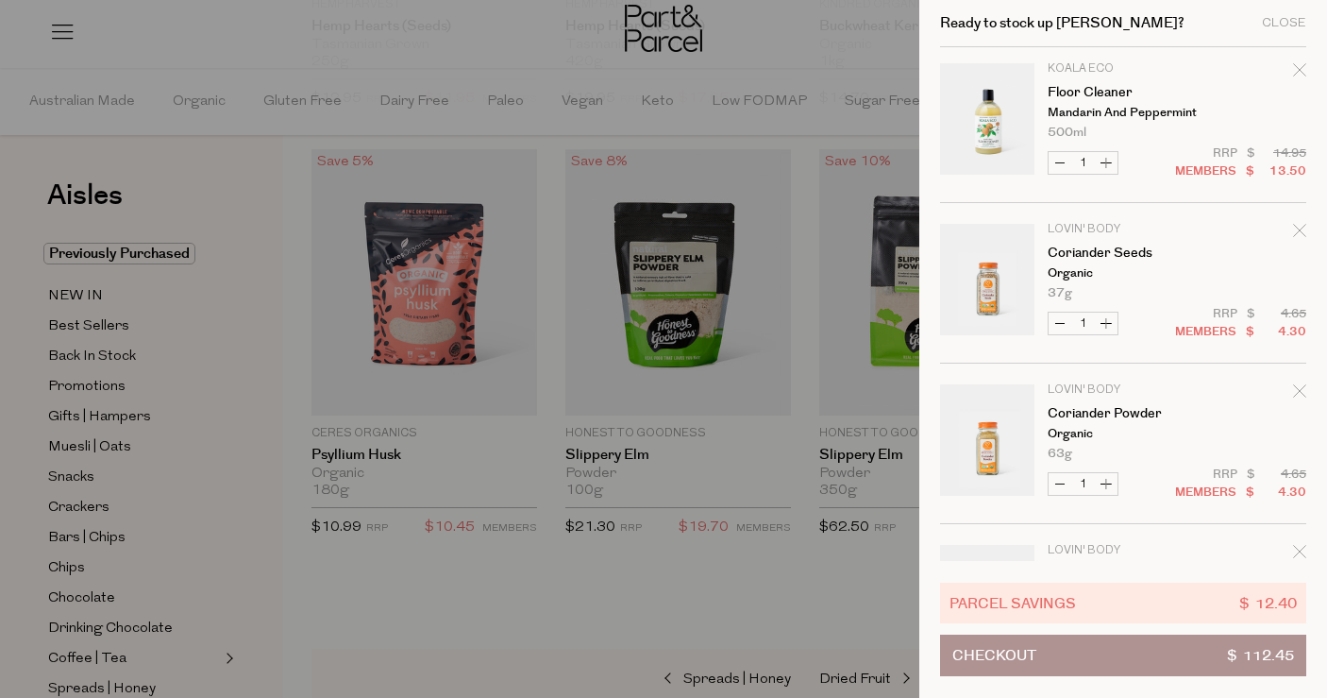
click at [1293, 241] on div "Remove Coriander Seeds" at bounding box center [1299, 233] width 13 height 25
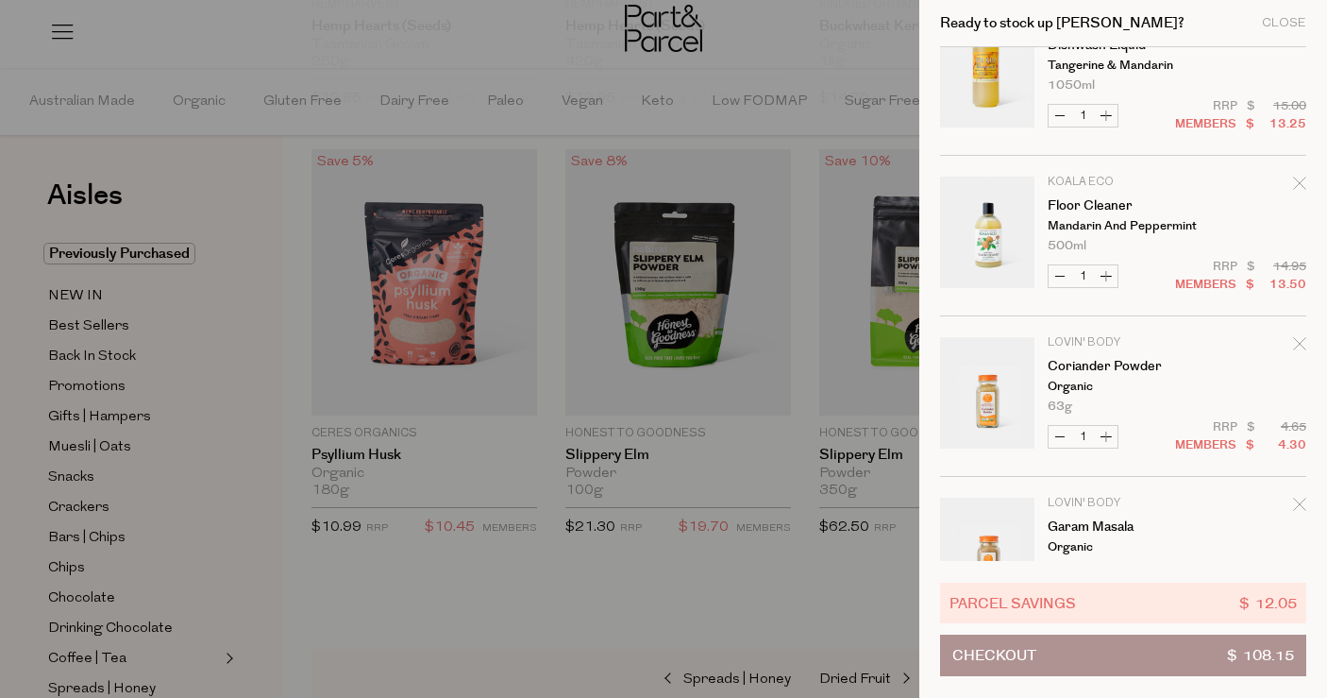
scroll to position [213, 0]
click at [1299, 341] on icon "Remove Coriander Powder" at bounding box center [1299, 342] width 12 height 12
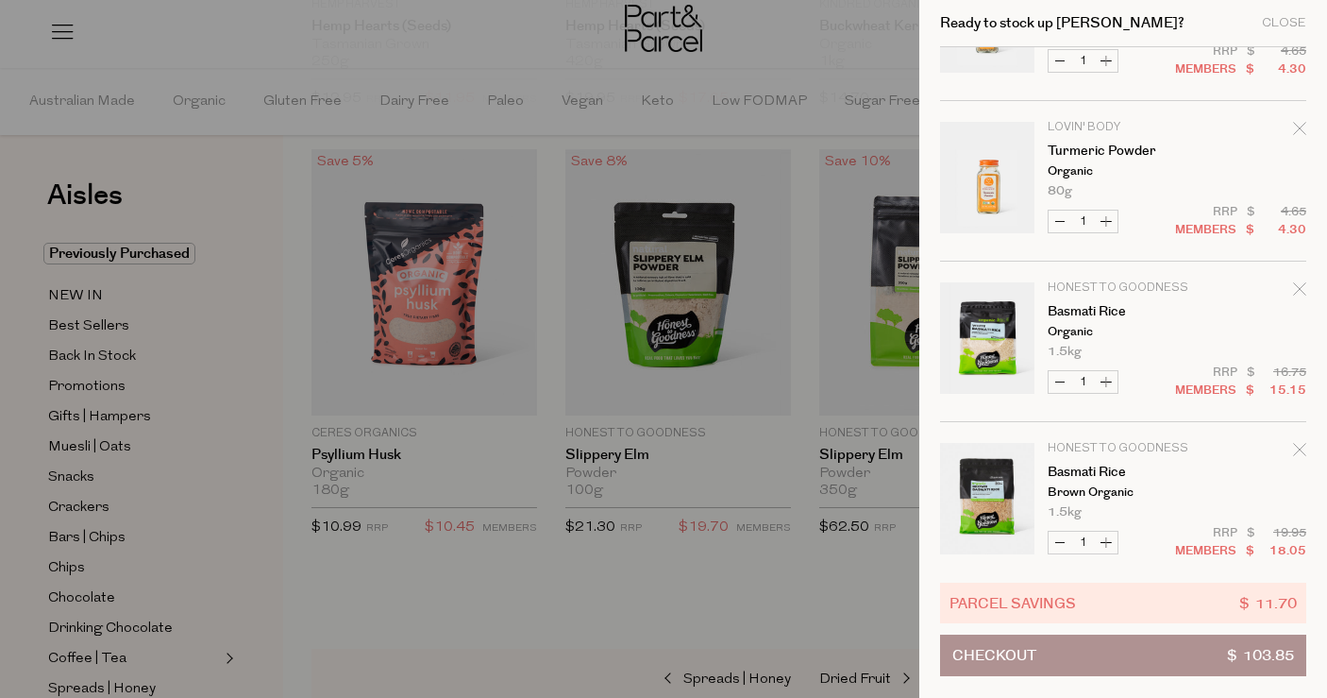
scroll to position [748, 0]
click at [1295, 129] on icon "Remove Turmeric Powder" at bounding box center [1299, 129] width 13 height 13
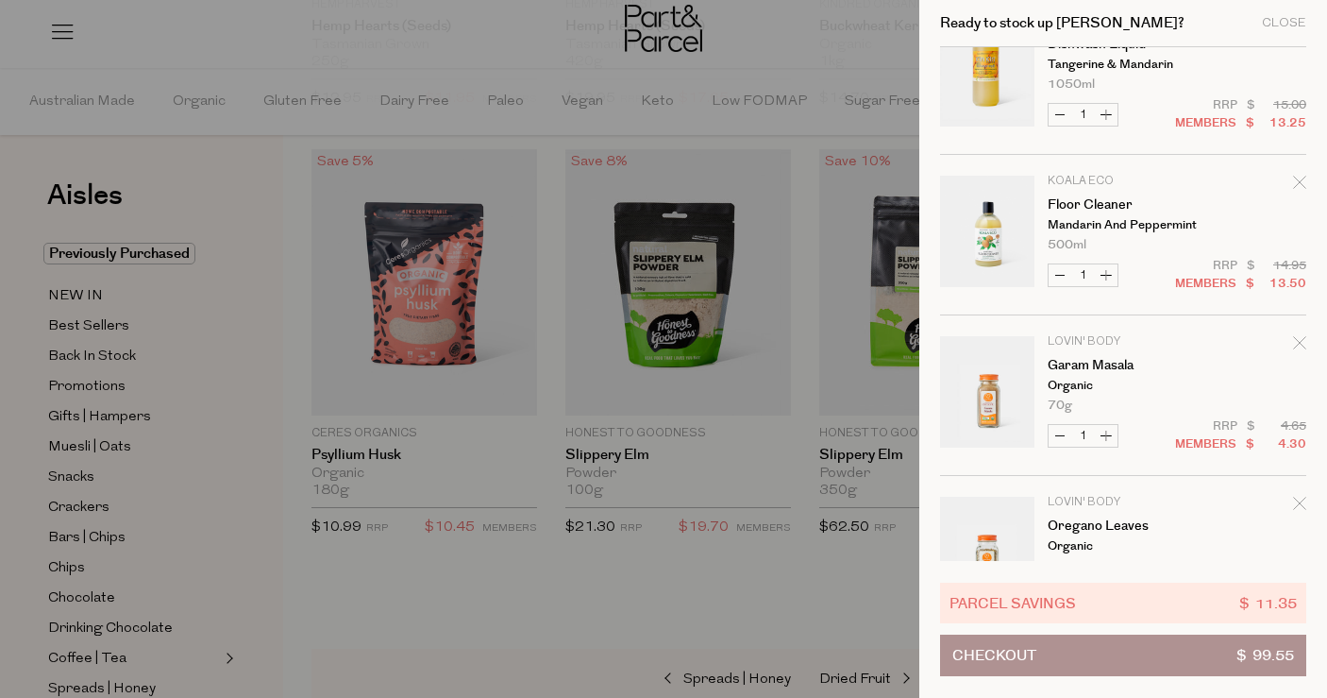
scroll to position [461, 0]
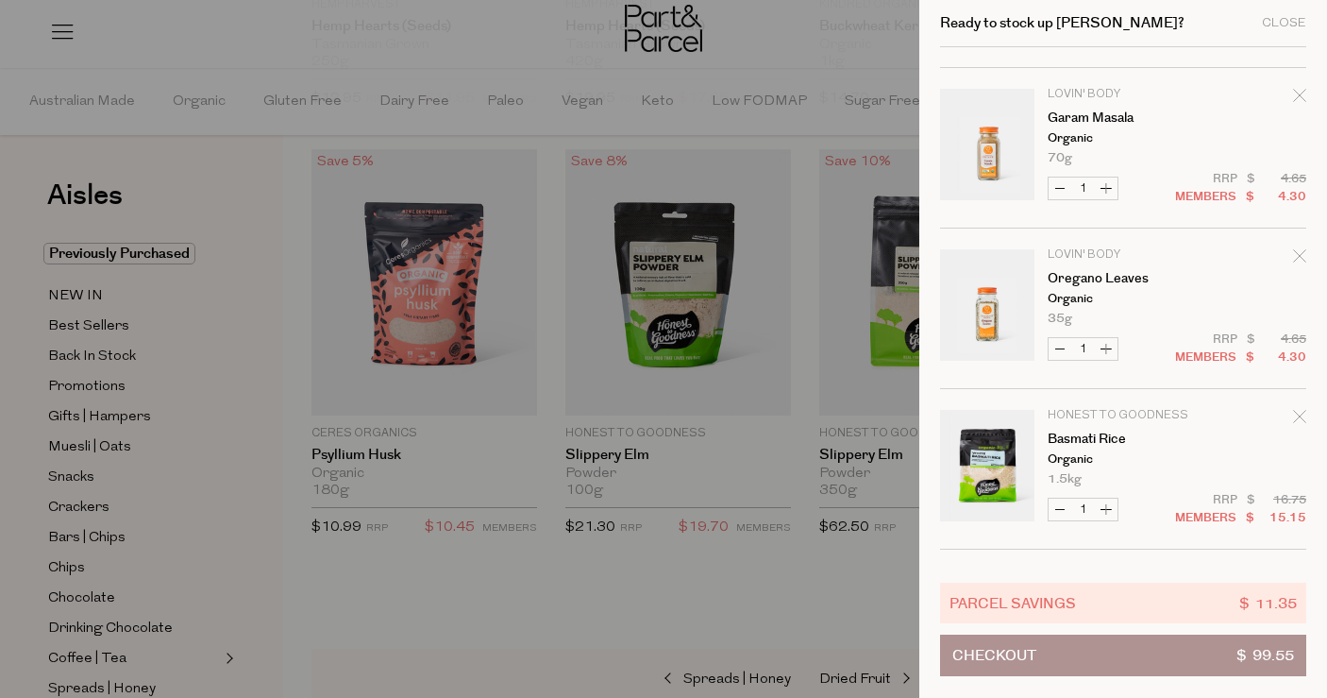
click at [1295, 251] on icon "Remove Oregano Leaves" at bounding box center [1299, 255] width 13 height 13
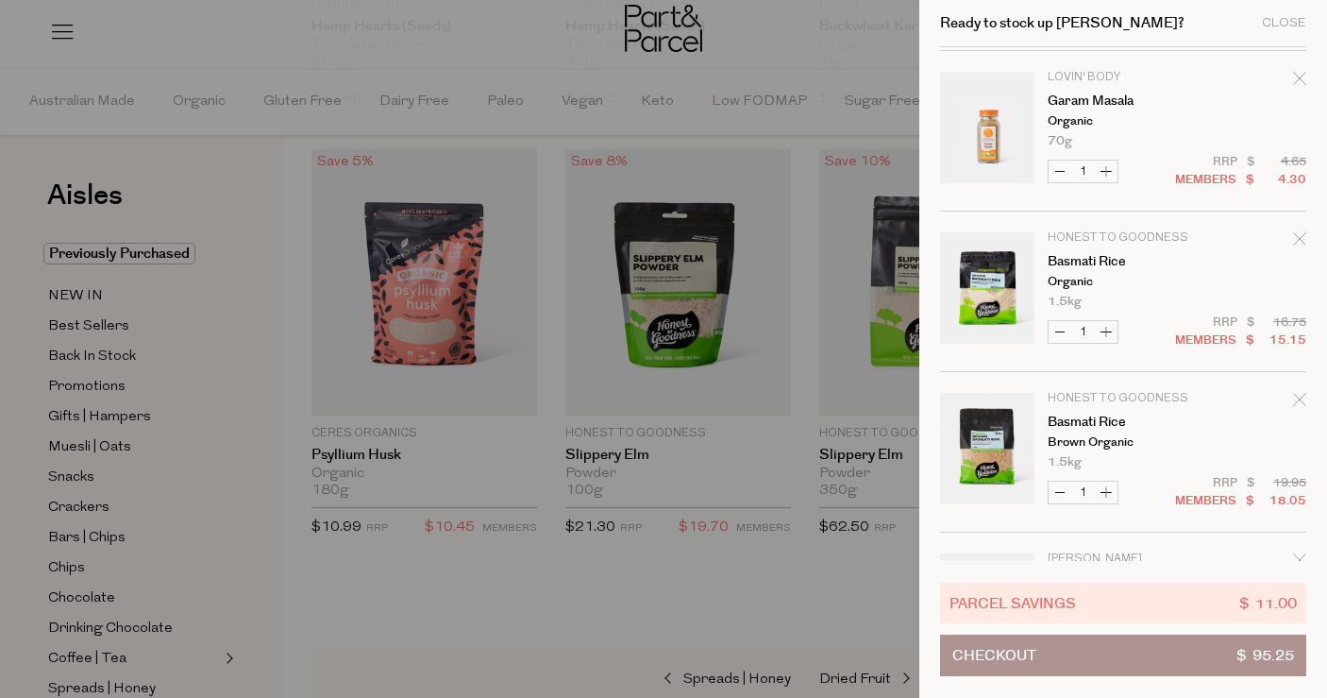
scroll to position [457, 0]
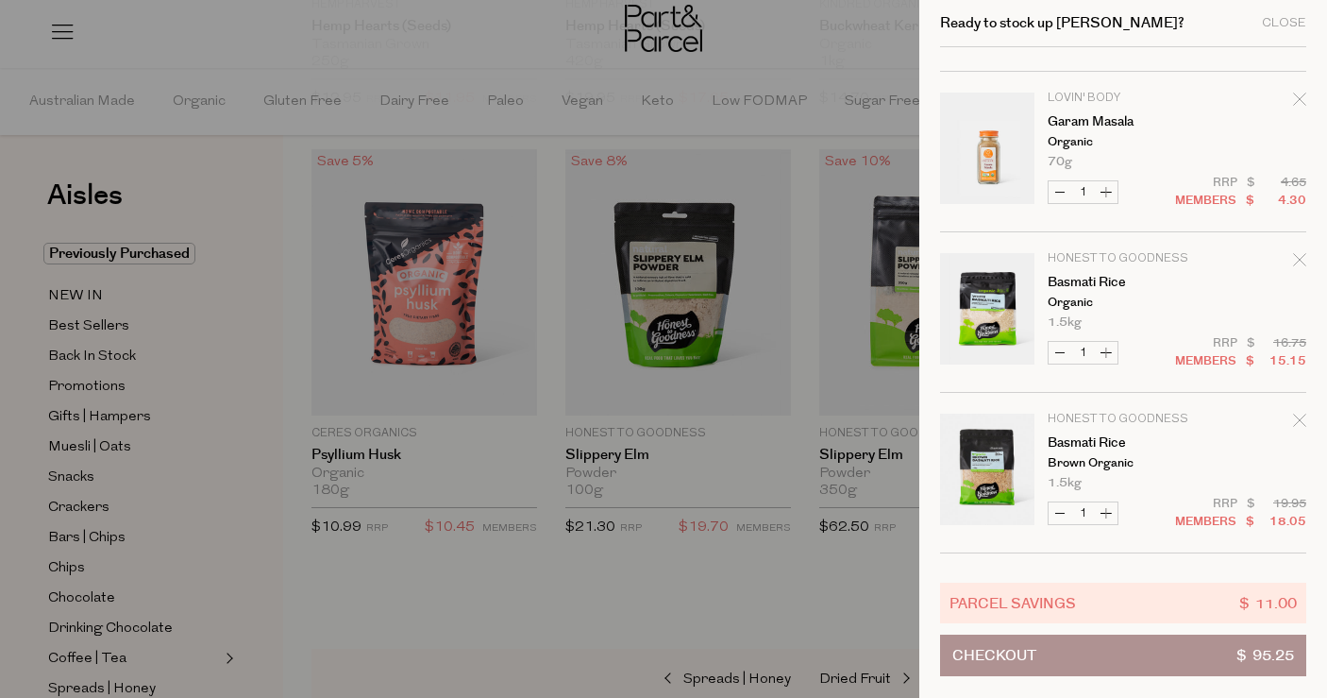
click at [1294, 94] on icon "Remove Garam Masala" at bounding box center [1299, 99] width 13 height 13
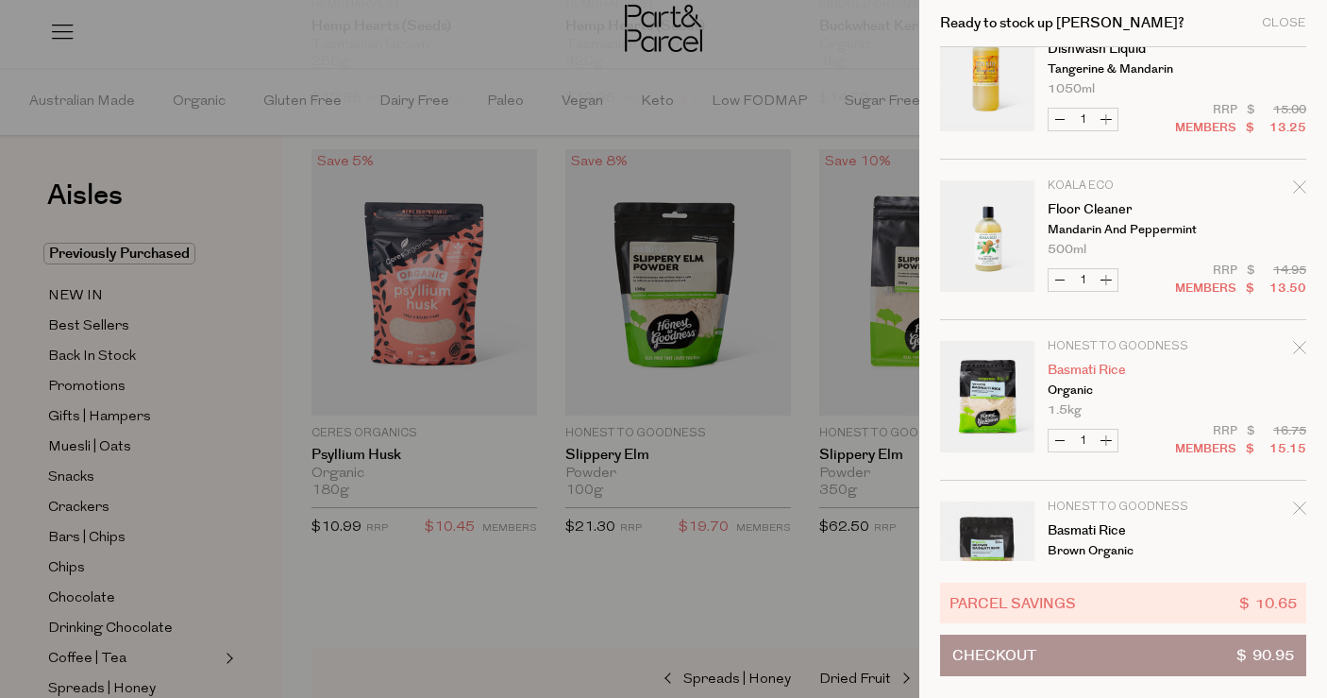
scroll to position [219, 0]
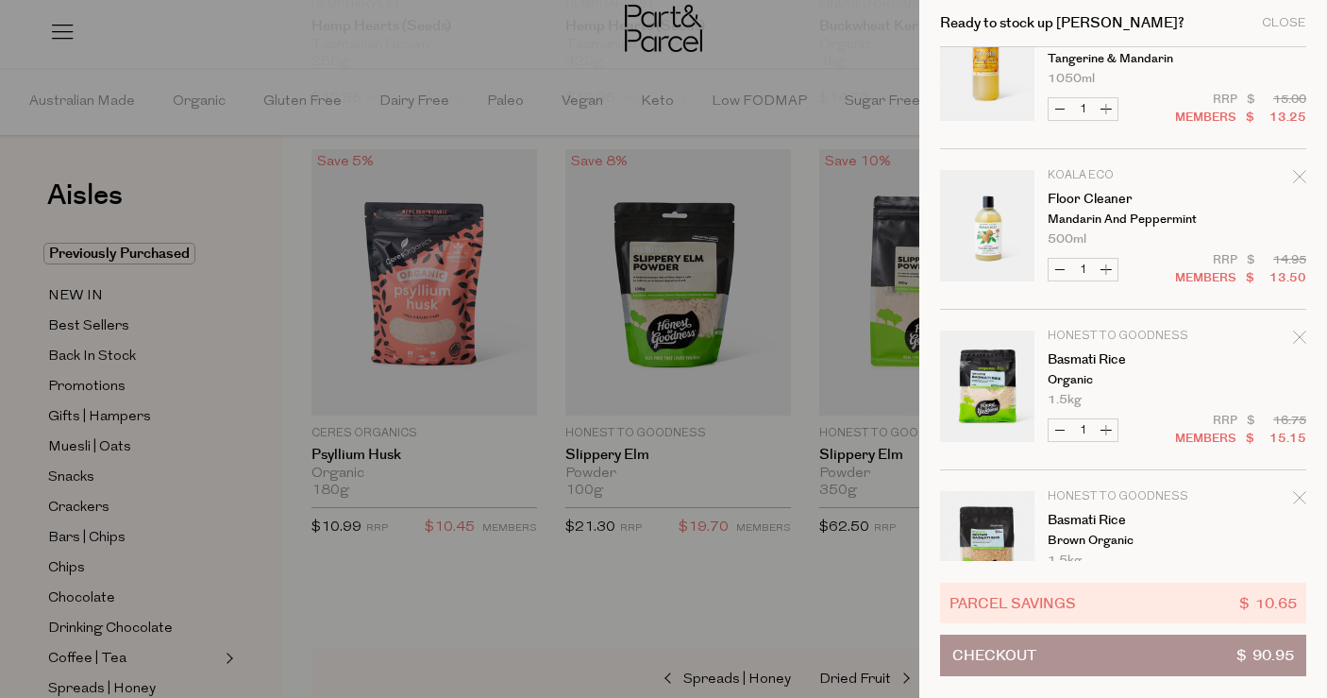
click at [1296, 344] on icon "Remove Basmati Rice" at bounding box center [1299, 336] width 13 height 13
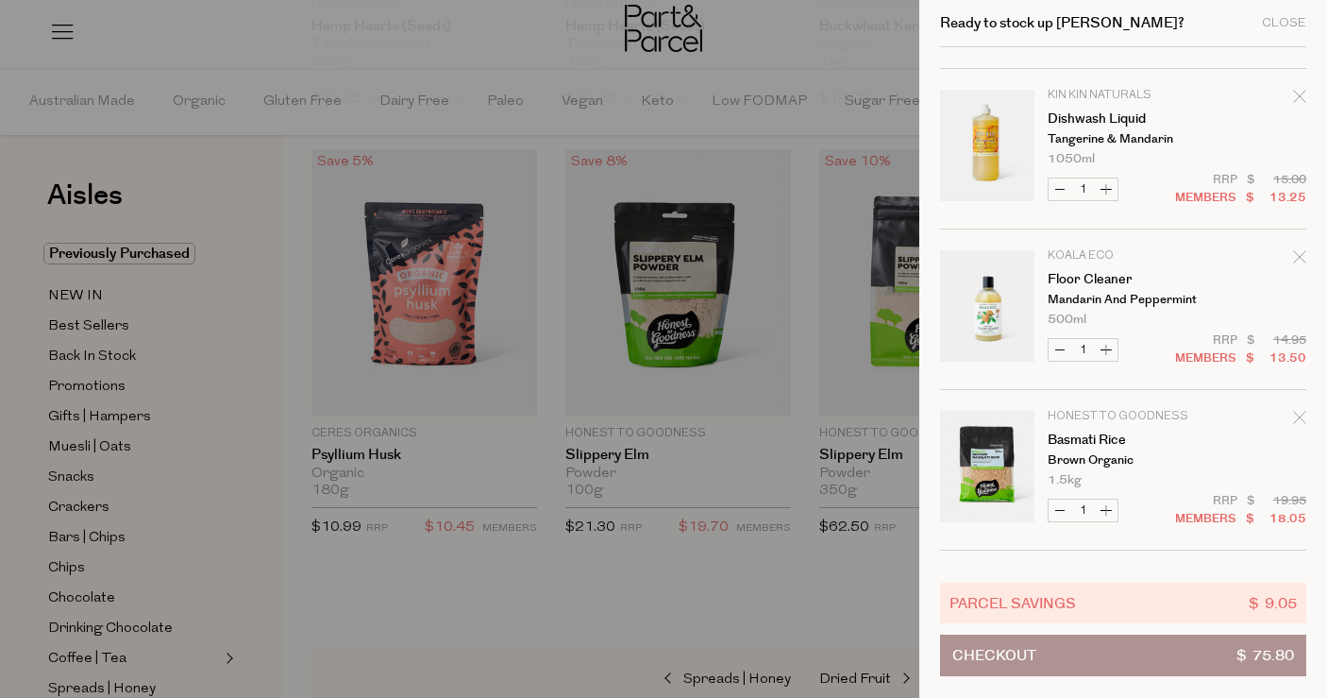
scroll to position [144, 0]
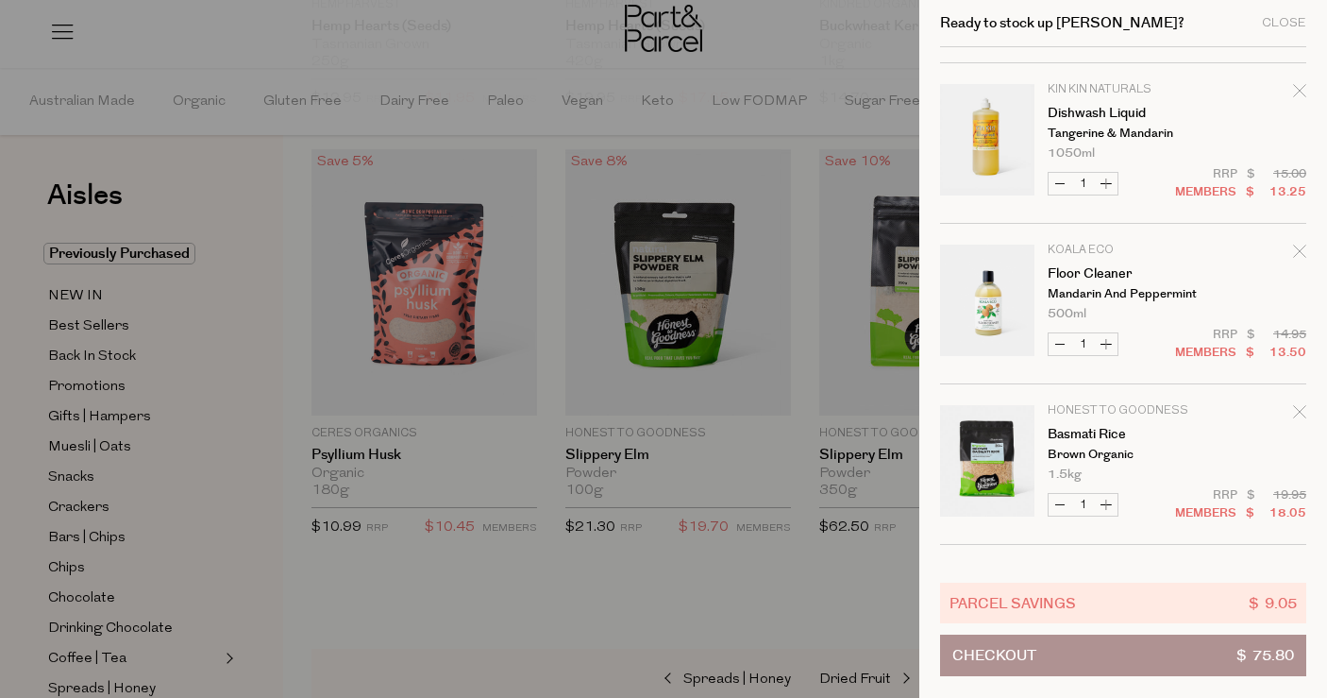
click at [1300, 422] on div "Remove Basmati Rice" at bounding box center [1299, 414] width 13 height 25
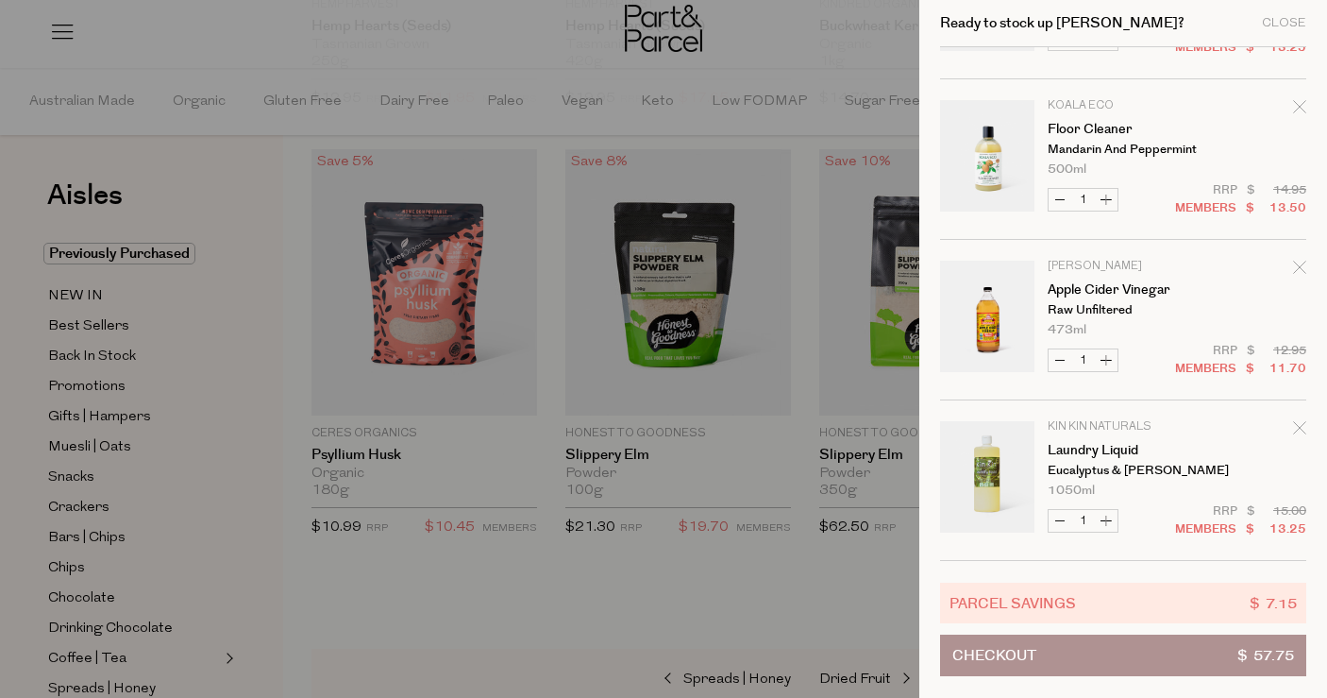
scroll to position [289, 0]
click at [1294, 264] on icon "Remove Apple Cider Vinegar" at bounding box center [1299, 267] width 12 height 12
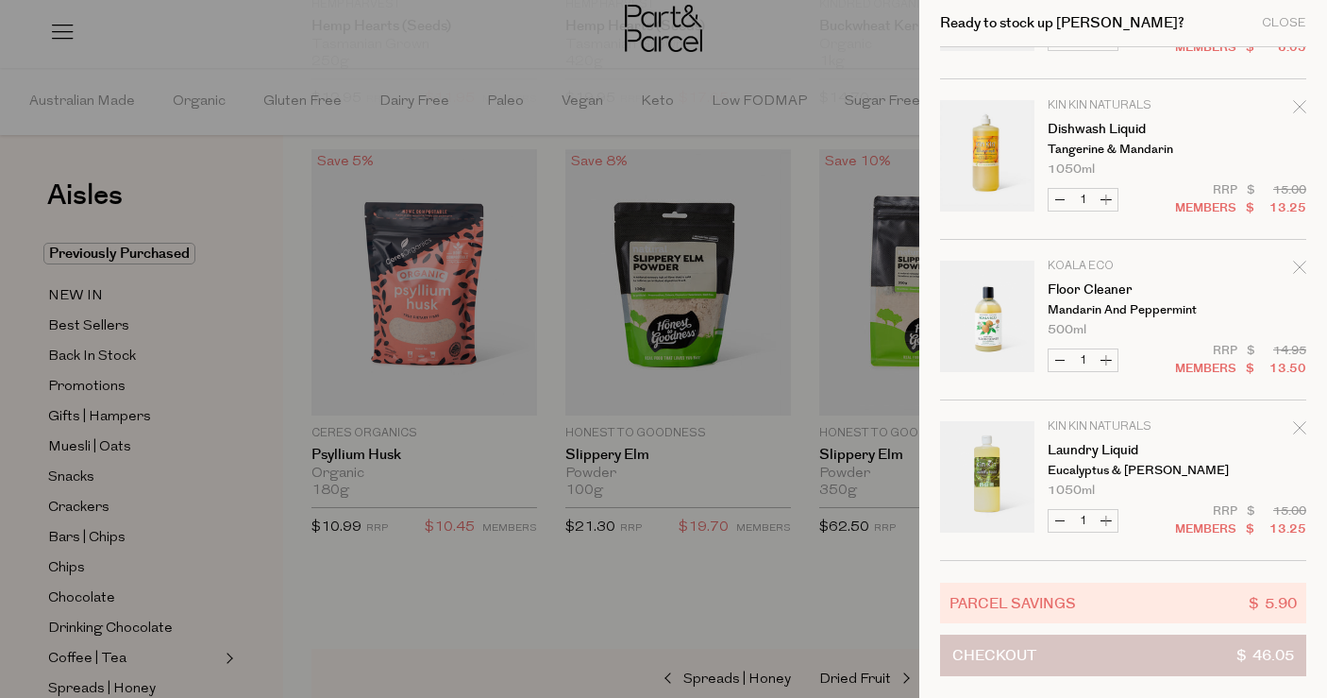
scroll to position [128, 0]
click at [1078, 649] on button "Checkout $ 46.05" at bounding box center [1123, 655] width 366 height 42
